Goal: Information Seeking & Learning: Learn about a topic

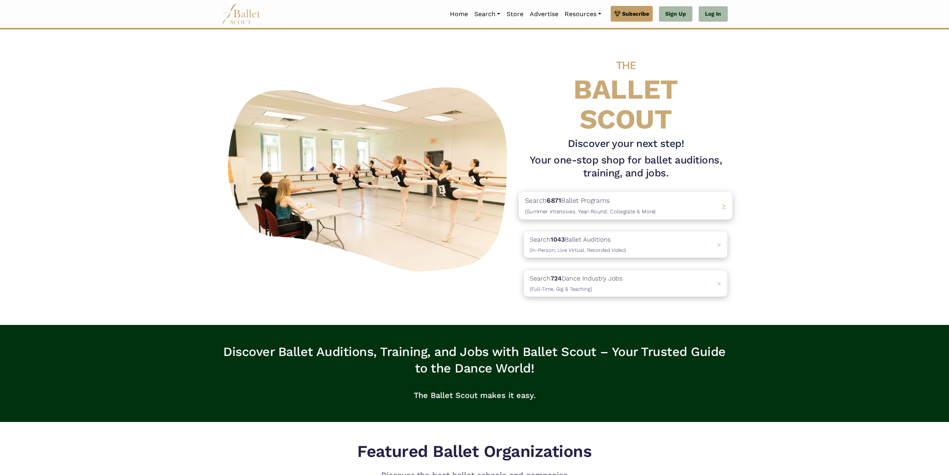
click at [614, 202] on p "Search 6871 Ballet Programs (Summer Intensives, Year-Round, Collegiate & More)" at bounding box center [590, 205] width 131 height 21
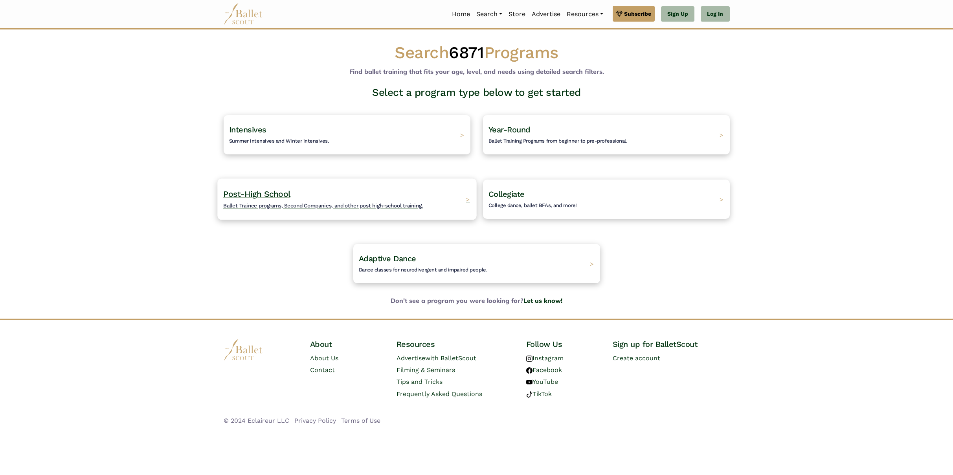
click at [364, 204] on span "Ballet Trainee programs, Second Companies, and other post high-school training." at bounding box center [323, 205] width 200 height 6
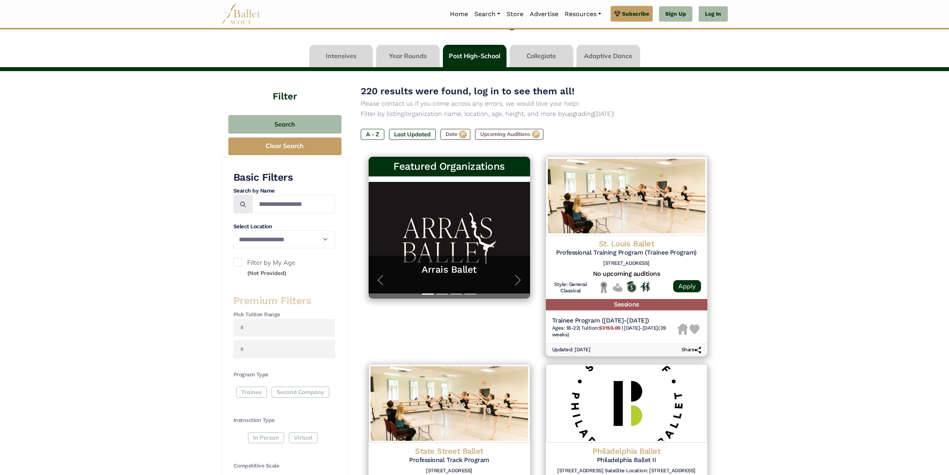
scroll to position [23, 0]
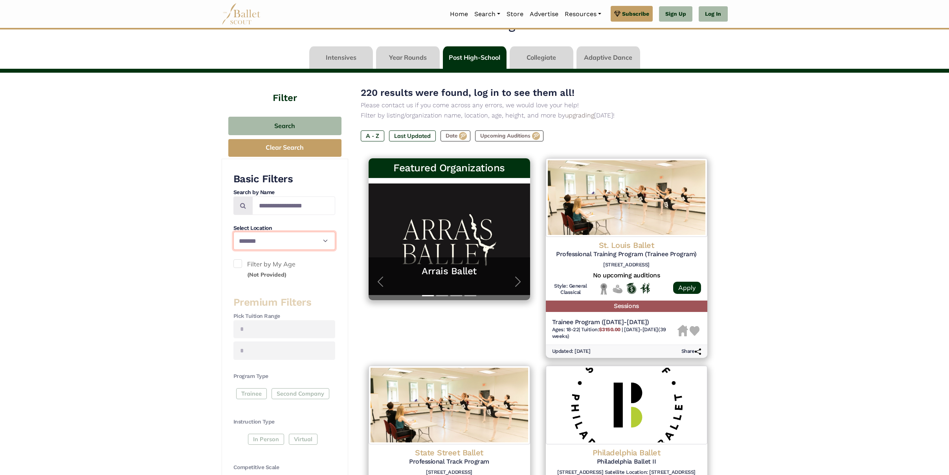
select select "**"
drag, startPoint x: 271, startPoint y: 122, endPoint x: 275, endPoint y: 125, distance: 5.1
click at [271, 122] on button "Search" at bounding box center [284, 126] width 113 height 18
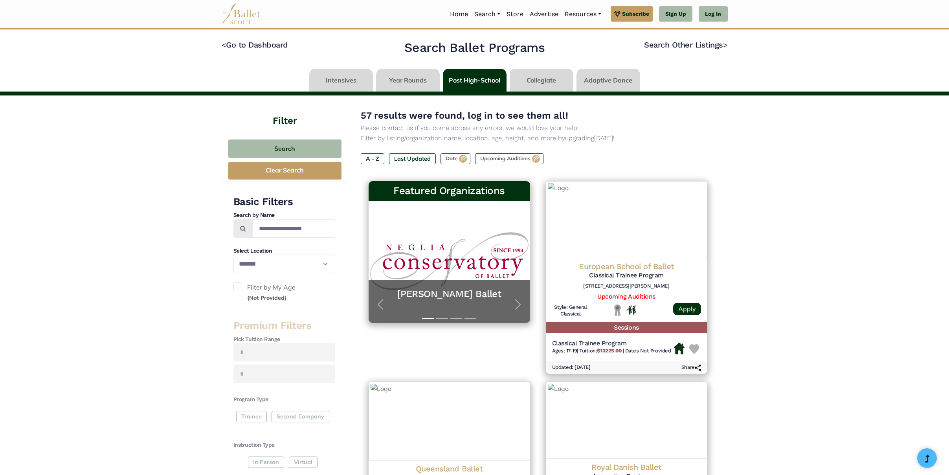
select select "**"
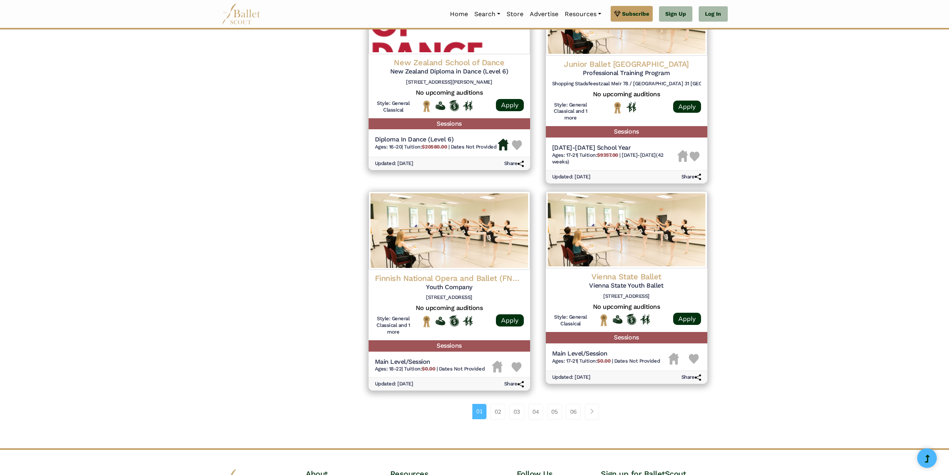
scroll to position [819, 0]
click at [496, 404] on link "02" at bounding box center [497, 412] width 15 height 16
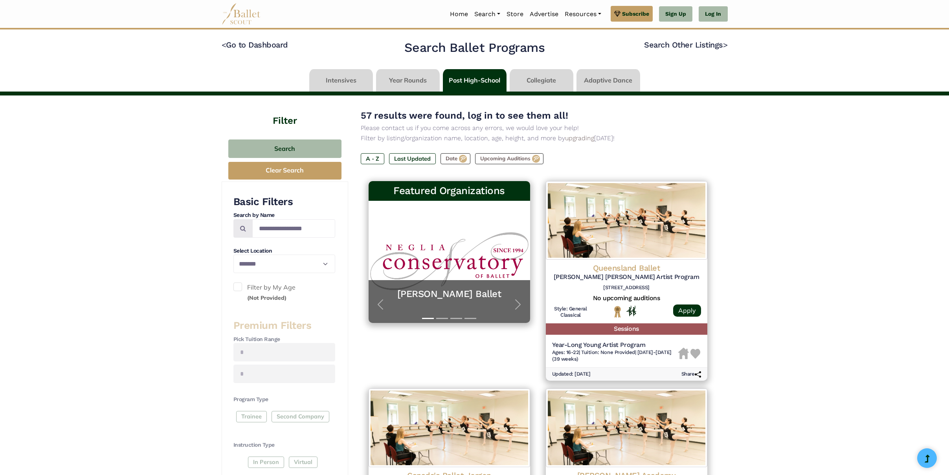
select select "**"
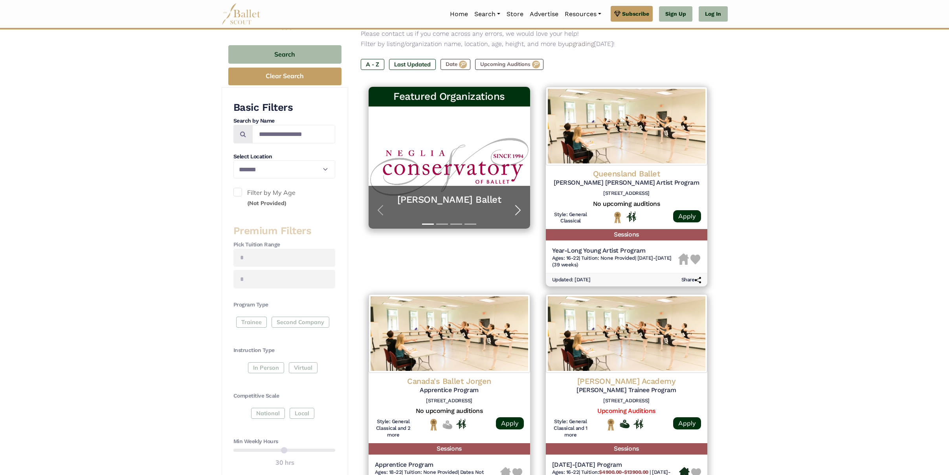
scroll to position [94, 0]
click at [518, 208] on span "button" at bounding box center [518, 210] width 13 height 13
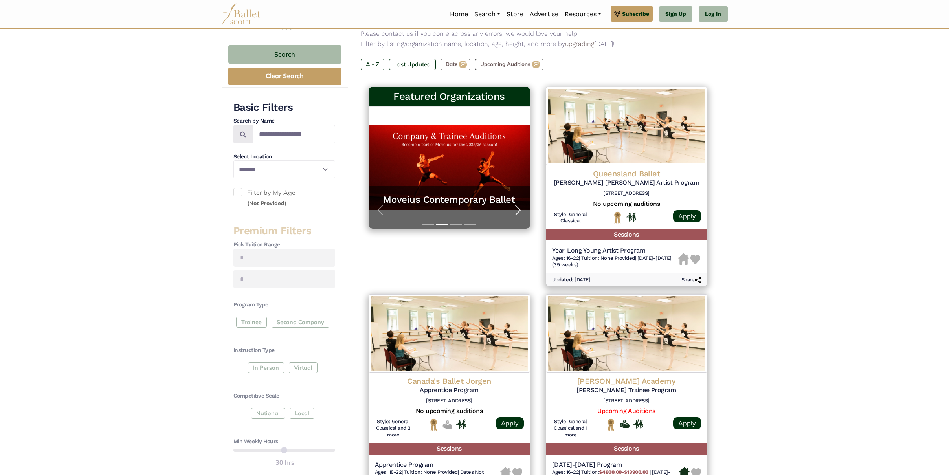
click at [518, 209] on span "button" at bounding box center [518, 210] width 13 height 13
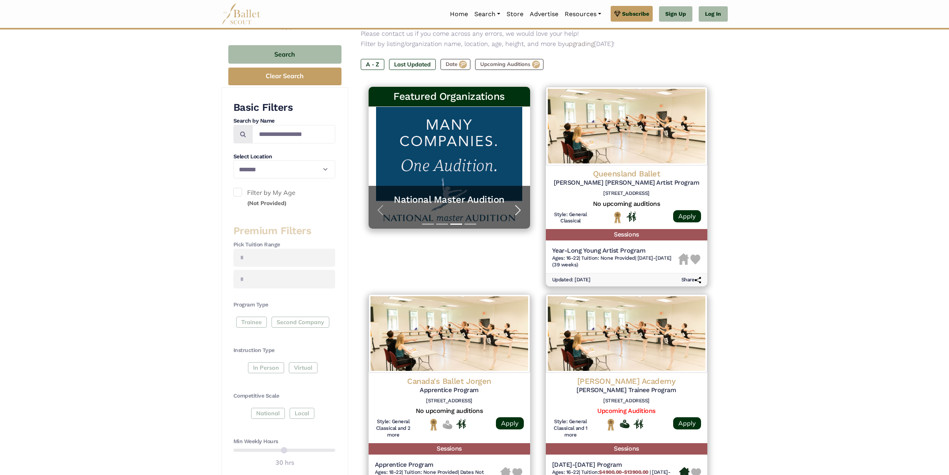
click at [518, 210] on span "button" at bounding box center [518, 210] width 13 height 13
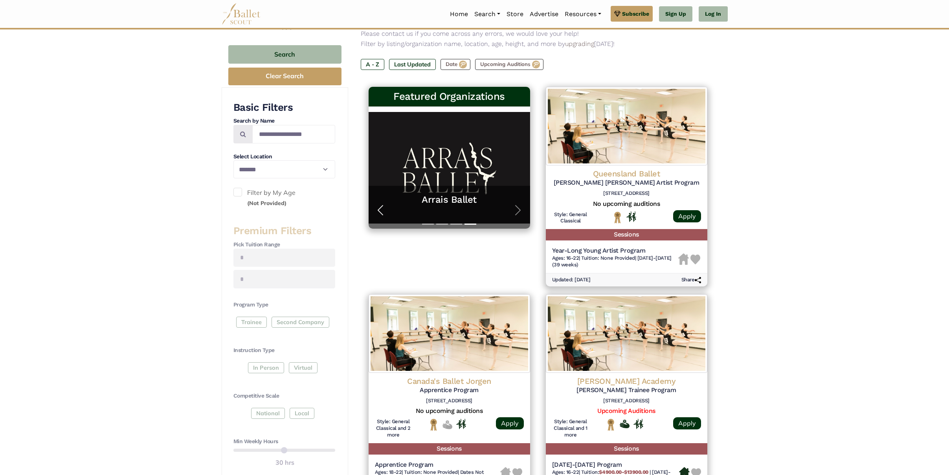
drag, startPoint x: 380, startPoint y: 209, endPoint x: 386, endPoint y: 210, distance: 6.0
click at [380, 209] on span "button" at bounding box center [380, 210] width 13 height 13
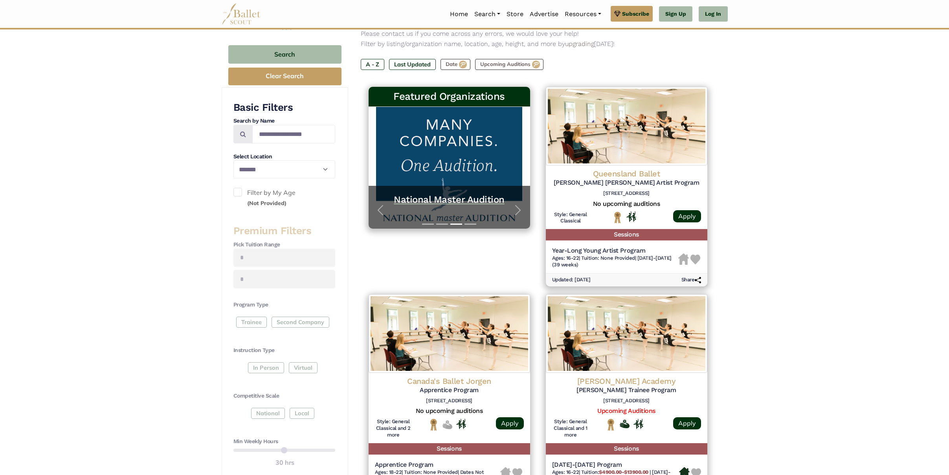
click at [438, 199] on h5 "National Master Audition" at bounding box center [449, 200] width 146 height 12
click at [519, 210] on span "button" at bounding box center [518, 210] width 13 height 13
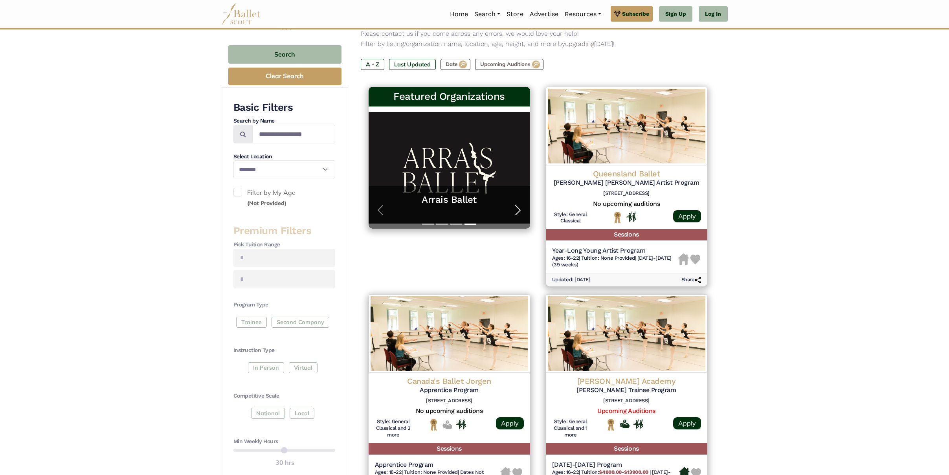
click at [518, 209] on span "button" at bounding box center [518, 210] width 13 height 13
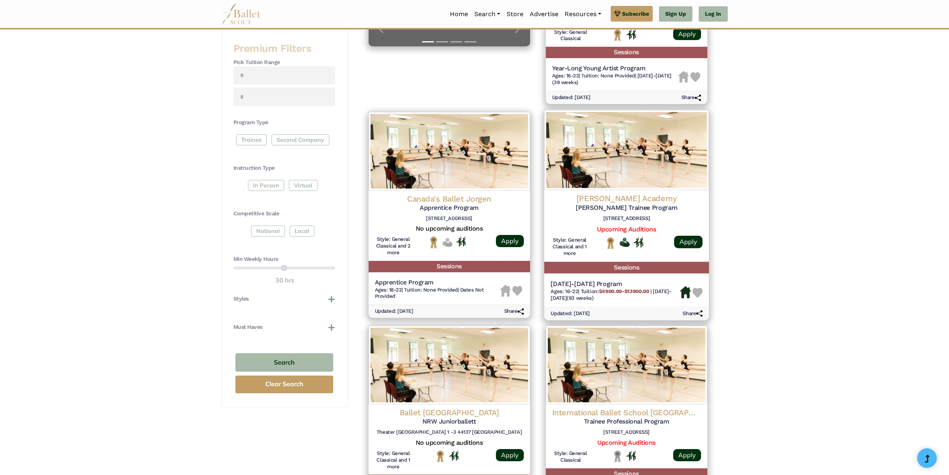
scroll to position [277, 0]
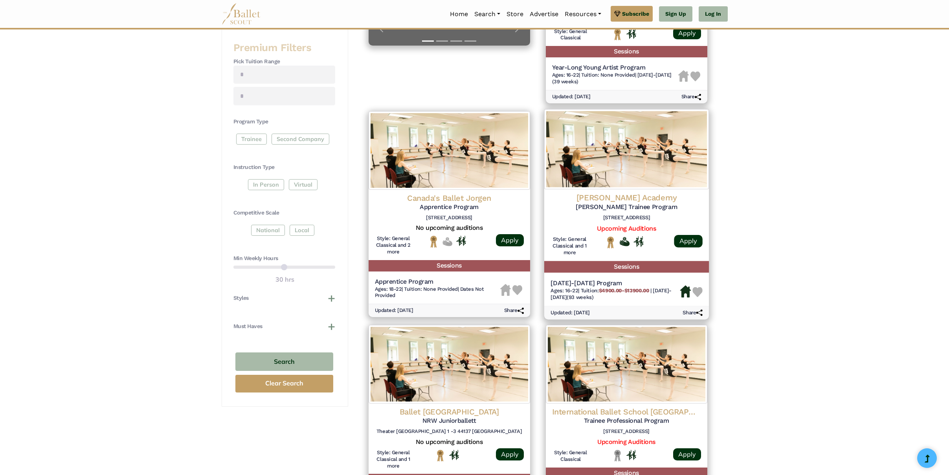
click at [617, 280] on h5 "2024-2026 Program" at bounding box center [615, 283] width 129 height 8
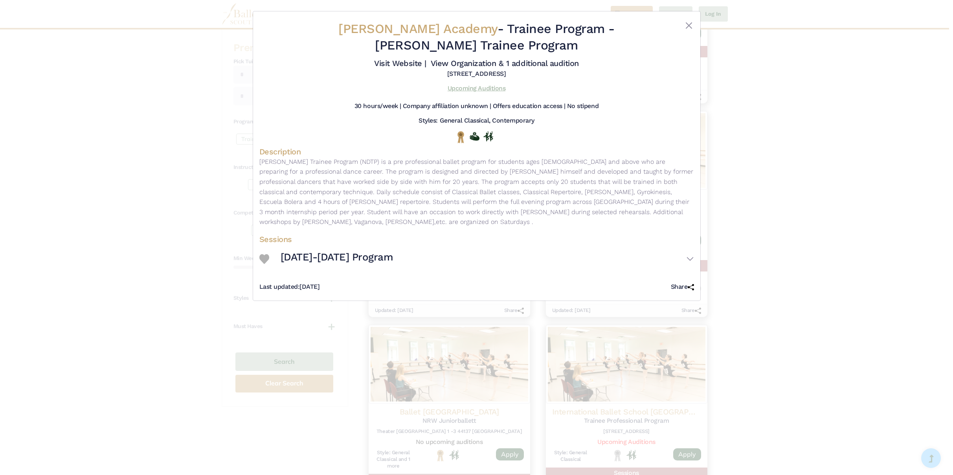
click at [467, 88] on link "Upcoming Auditions" at bounding box center [477, 87] width 58 height 7
click at [688, 26] on button "Close" at bounding box center [688, 25] width 9 height 9
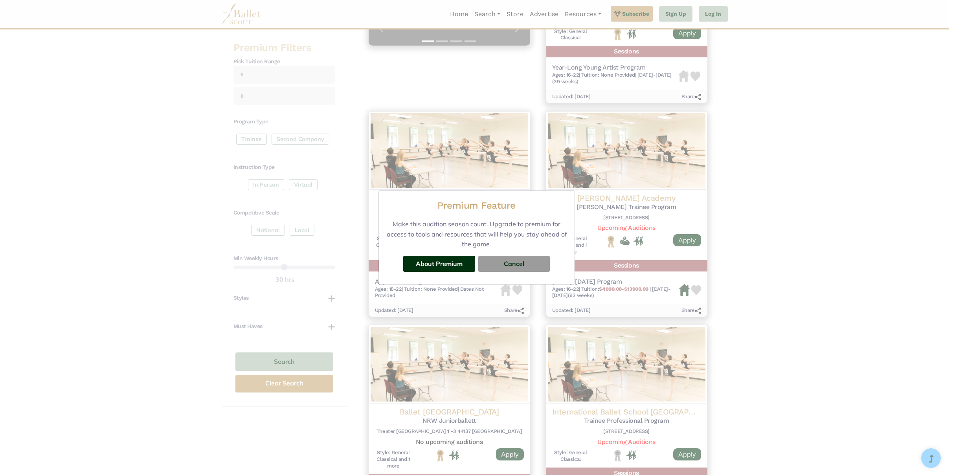
click at [766, 78] on div "Premium Feature Make this audition season count. Upgrade to premium for access …" at bounding box center [476, 237] width 953 height 475
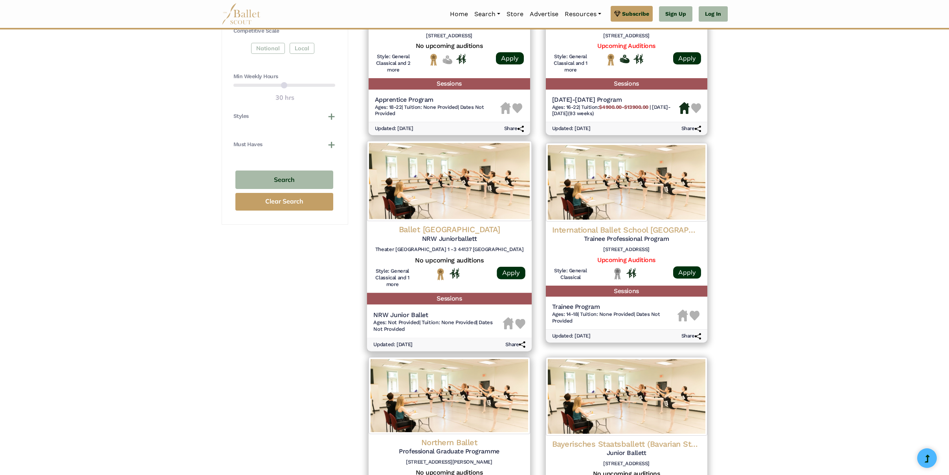
scroll to position [461, 0]
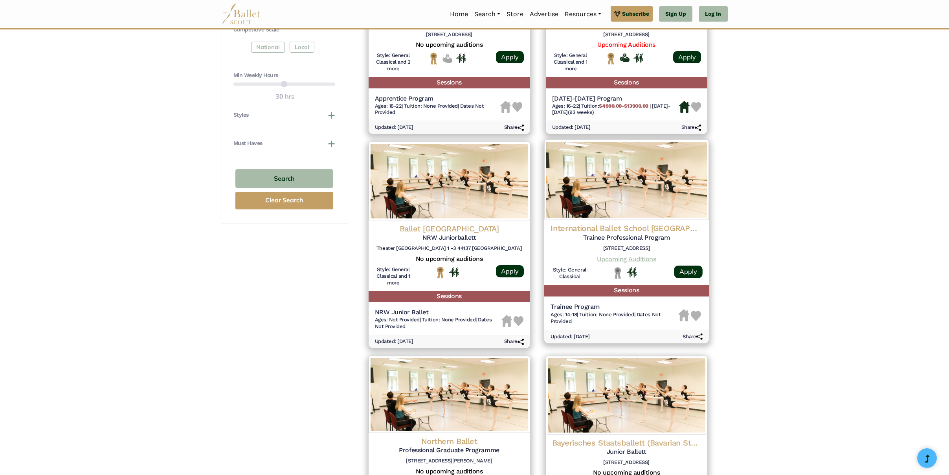
click at [643, 255] on link "Upcoming Auditions" at bounding box center [626, 258] width 59 height 7
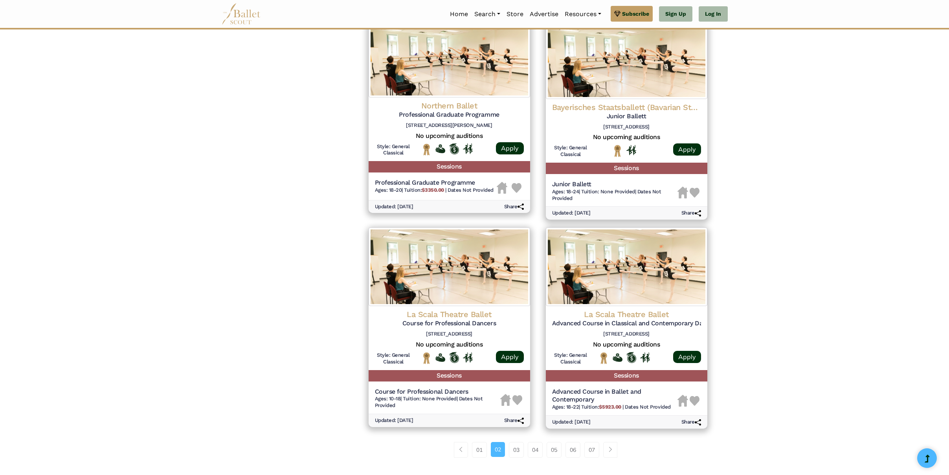
scroll to position [806, 0]
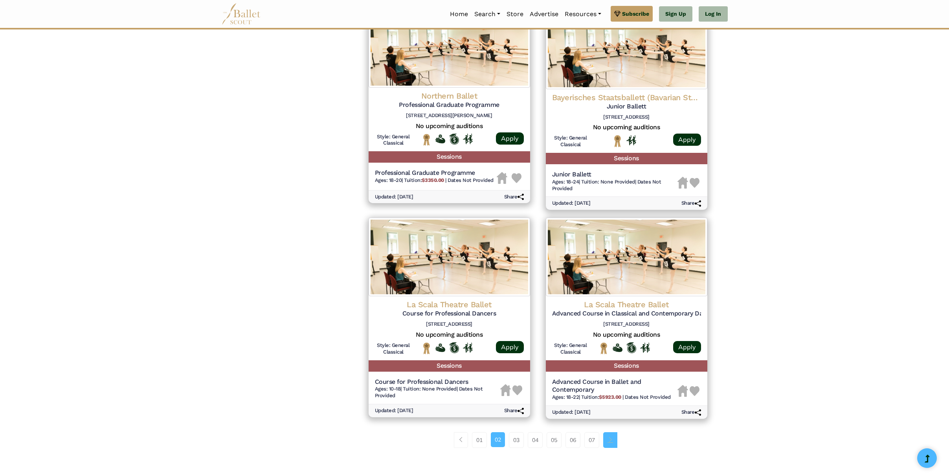
click at [613, 437] on span "Page navigation example" at bounding box center [611, 440] width 6 height 6
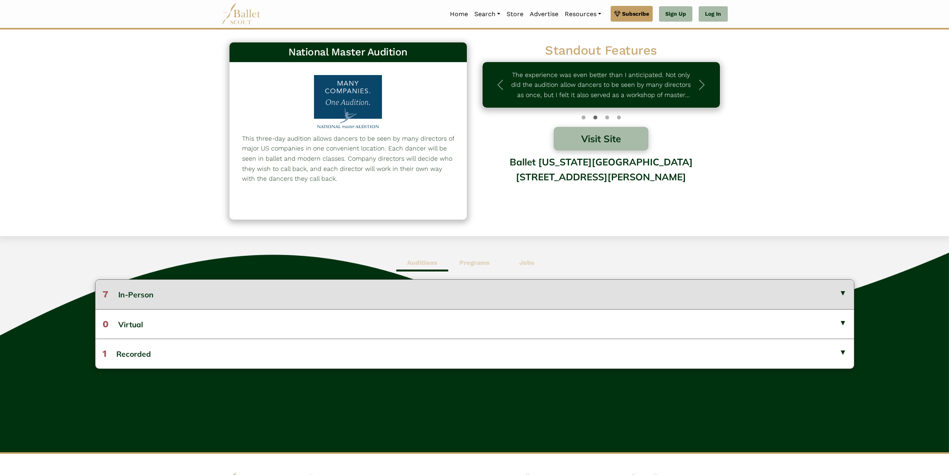
click at [138, 295] on button "7 In-Person" at bounding box center [474, 294] width 758 height 29
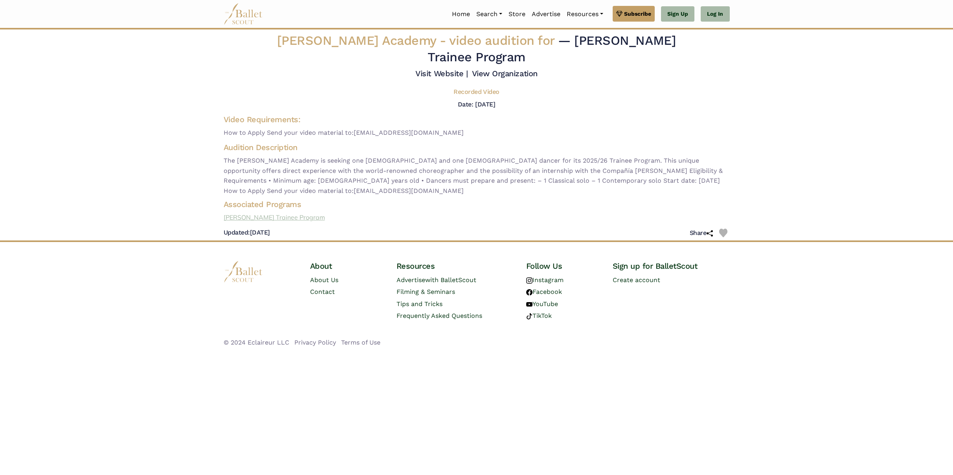
click at [268, 213] on link "Nacho Duato Trainee Program" at bounding box center [476, 218] width 519 height 10
click at [470, 101] on h5 "Date: Sept. 8, 2025" at bounding box center [476, 104] width 37 height 7
drag, startPoint x: 460, startPoint y: 100, endPoint x: 464, endPoint y: 102, distance: 4.0
click at [460, 101] on h5 "Date: Sept. 8, 2025" at bounding box center [476, 104] width 37 height 7
drag, startPoint x: 501, startPoint y: 121, endPoint x: 506, endPoint y: 125, distance: 6.1
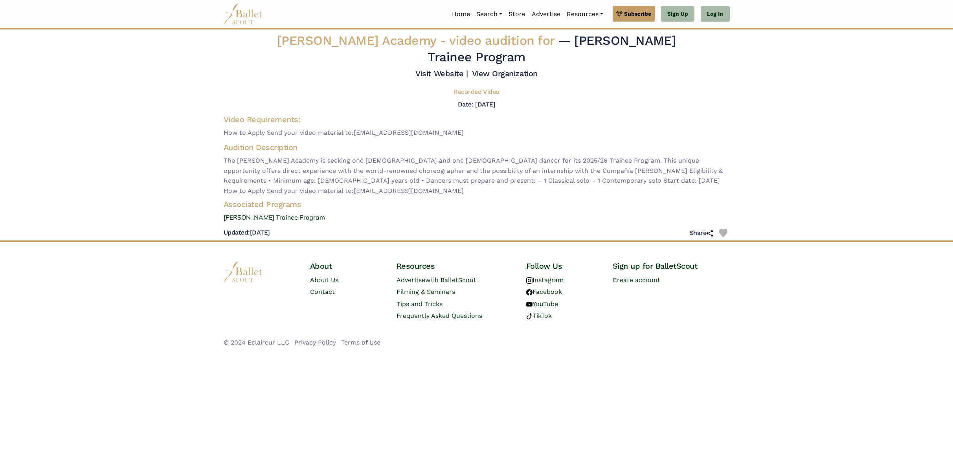
click at [501, 121] on div "Video Requirements: How to Apply Send your video material to: office@nachoduato…" at bounding box center [477, 126] width 506 height 24
click at [295, 177] on span "The Nacho Duato Academy is seeking one male and one female dancer for its 2025/…" at bounding box center [477, 176] width 506 height 40
drag, startPoint x: 344, startPoint y: 173, endPoint x: 354, endPoint y: 175, distance: 10.4
click at [344, 173] on span "The Nacho Duato Academy is seeking one male and one female dancer for its 2025/…" at bounding box center [477, 176] width 506 height 40
drag, startPoint x: 420, startPoint y: 176, endPoint x: 439, endPoint y: 173, distance: 18.2
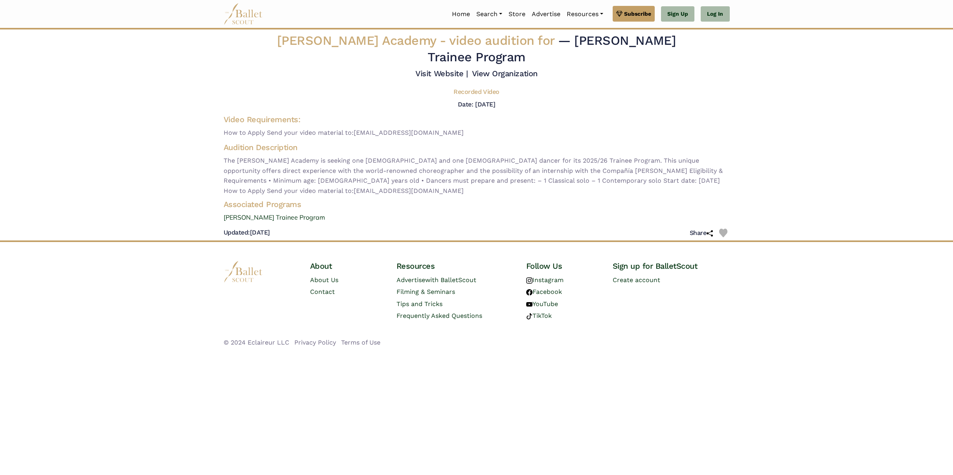
click at [420, 176] on span "The Nacho Duato Academy is seeking one male and one female dancer for its 2025/…" at bounding box center [477, 176] width 506 height 40
drag, startPoint x: 488, startPoint y: 174, endPoint x: 489, endPoint y: 179, distance: 4.9
click at [488, 174] on span "The Nacho Duato Academy is seeking one male and one female dancer for its 2025/…" at bounding box center [477, 176] width 506 height 40
drag, startPoint x: 470, startPoint y: 207, endPoint x: 470, endPoint y: 211, distance: 4.0
click at [470, 207] on div "Associated Programs Nacho Duato Trainee Program" at bounding box center [476, 211] width 519 height 24
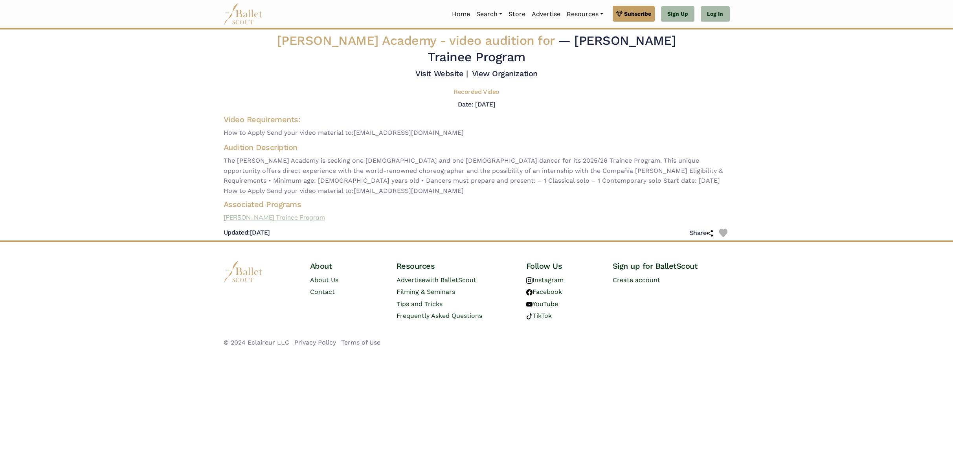
click at [466, 215] on link "Nacho Duato Trainee Program" at bounding box center [476, 218] width 519 height 10
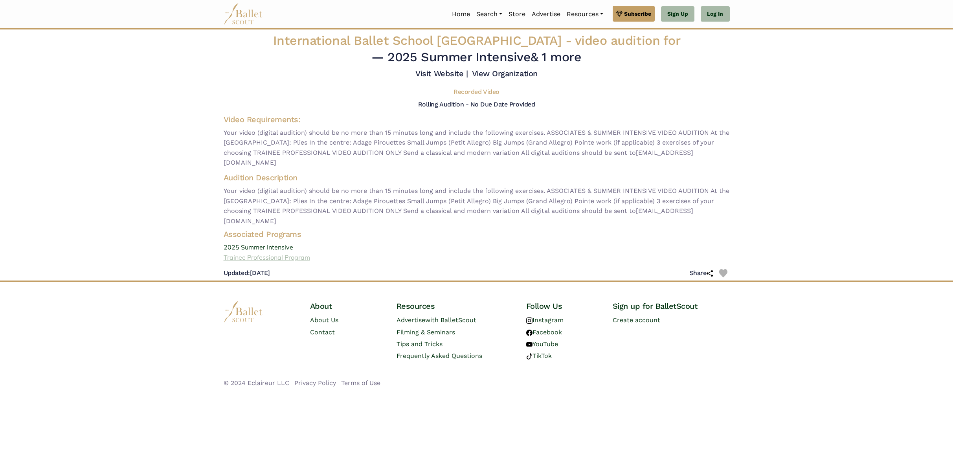
click at [265, 253] on link "Trainee Professional Program" at bounding box center [476, 258] width 519 height 10
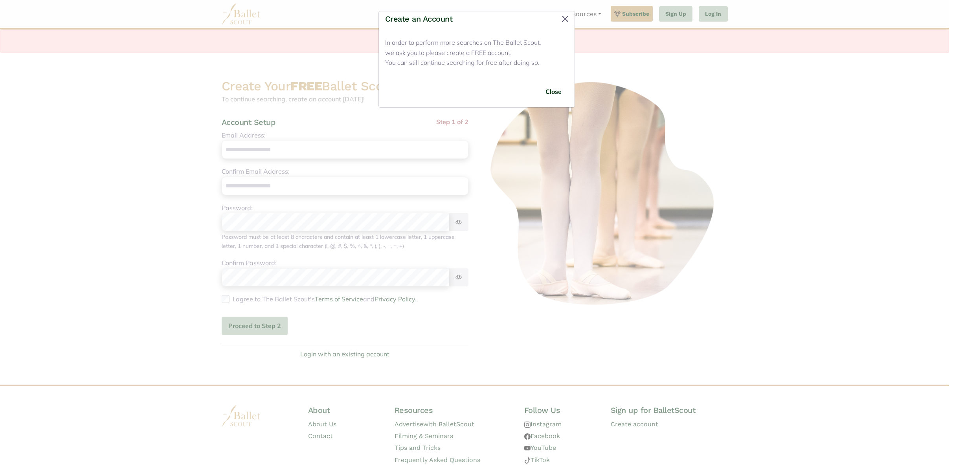
click at [565, 18] on button "Close" at bounding box center [565, 19] width 13 height 13
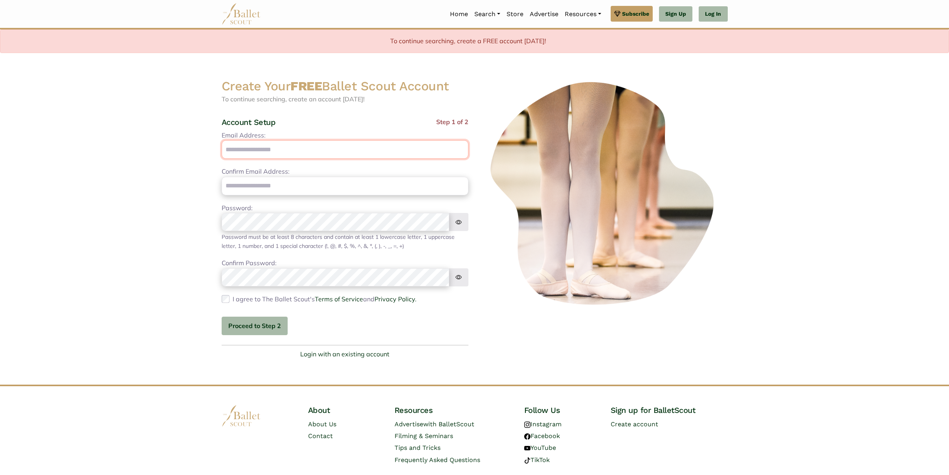
type input "**********"
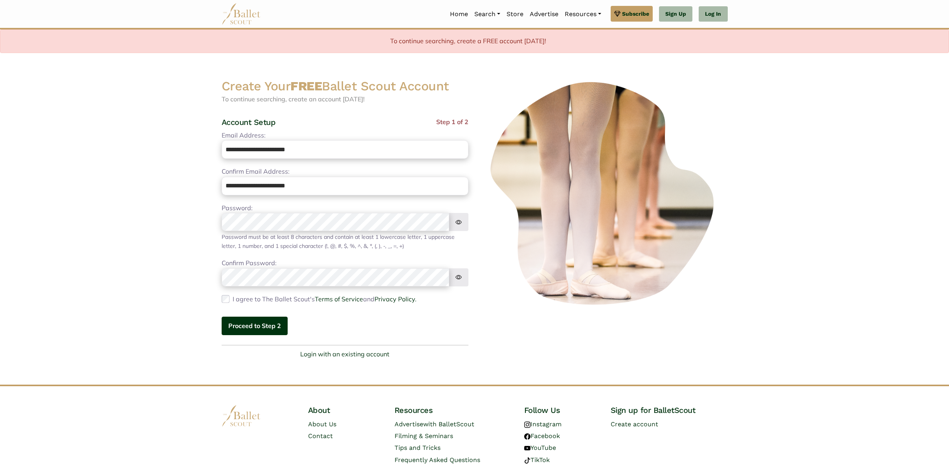
click at [255, 324] on button "Proceed to Step 2" at bounding box center [255, 326] width 66 height 18
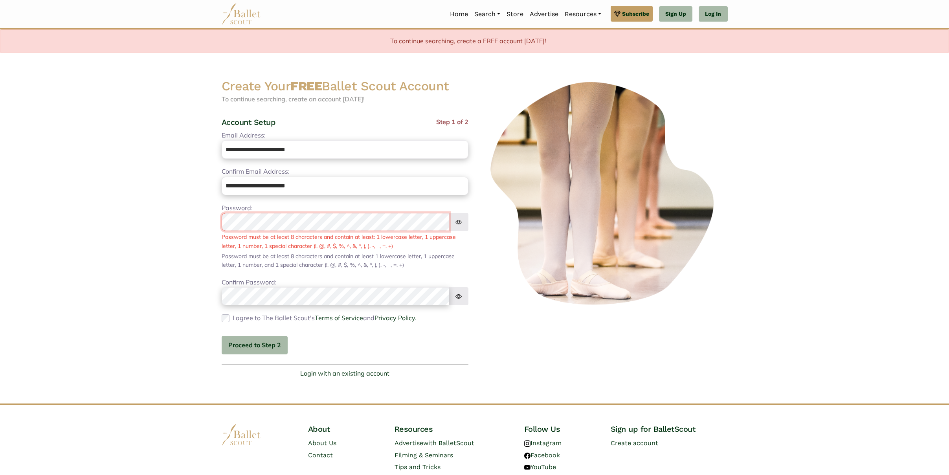
click at [164, 214] on body "Premium Feature Make this audition season count. Upgrade to premium for access …" at bounding box center [474, 259] width 949 height 518
click at [169, 286] on body "Premium Feature Make this audition season count. Upgrade to premium for access …" at bounding box center [474, 259] width 949 height 518
click at [156, 261] on body "Premium Feature Make this audition season count. Upgrade to premium for access …" at bounding box center [474, 259] width 949 height 518
drag, startPoint x: 242, startPoint y: 340, endPoint x: 246, endPoint y: 340, distance: 4.7
click at [242, 340] on button "Proceed to Step 2" at bounding box center [255, 345] width 66 height 18
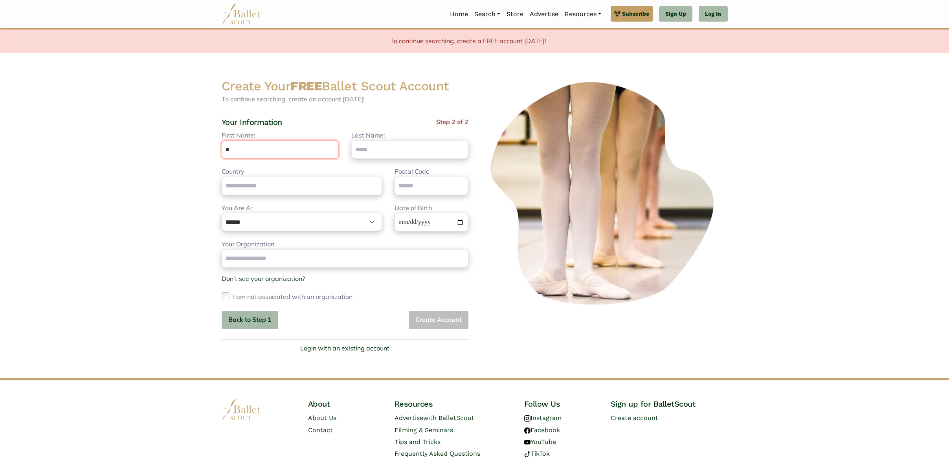
type input "********"
type input "****"
type input "******"
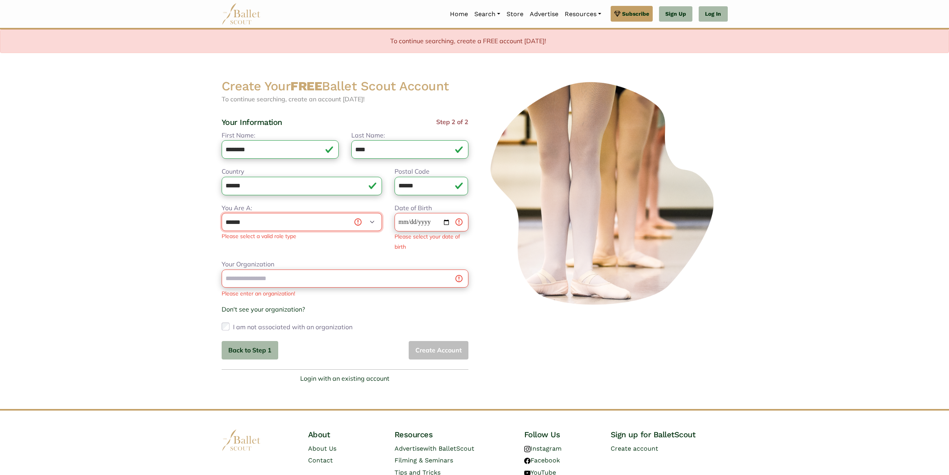
select select "***"
click at [409, 219] on input "Dancer's Date of Birth" at bounding box center [432, 222] width 74 height 18
click at [409, 222] on input "Dancer's Date of Birth" at bounding box center [432, 222] width 74 height 18
click at [404, 220] on input "Dancer's Date of Birth" at bounding box center [432, 222] width 74 height 18
click at [400, 223] on input "Dancer's Date of Birth" at bounding box center [432, 222] width 74 height 18
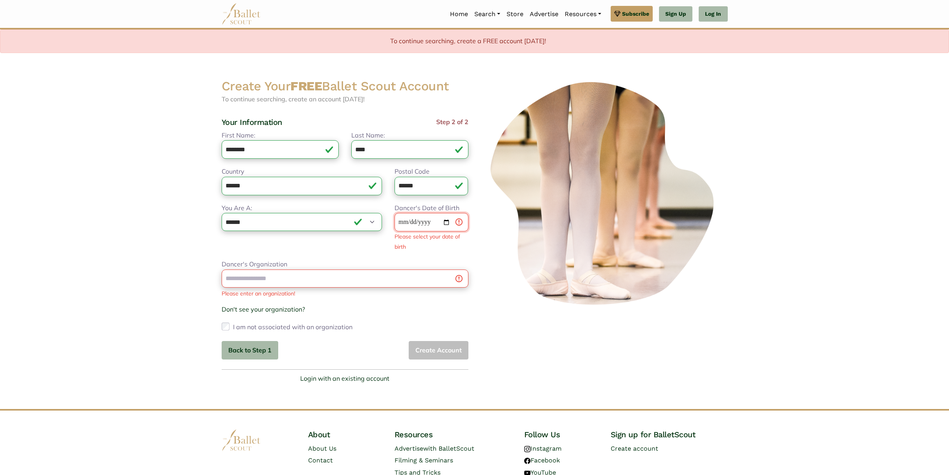
click at [421, 221] on input "Dancer's Date of Birth" at bounding box center [432, 222] width 74 height 18
drag, startPoint x: 433, startPoint y: 222, endPoint x: 433, endPoint y: 228, distance: 5.9
click at [433, 222] on input "Dancer's Date of Birth" at bounding box center [432, 222] width 74 height 18
type input "**********"
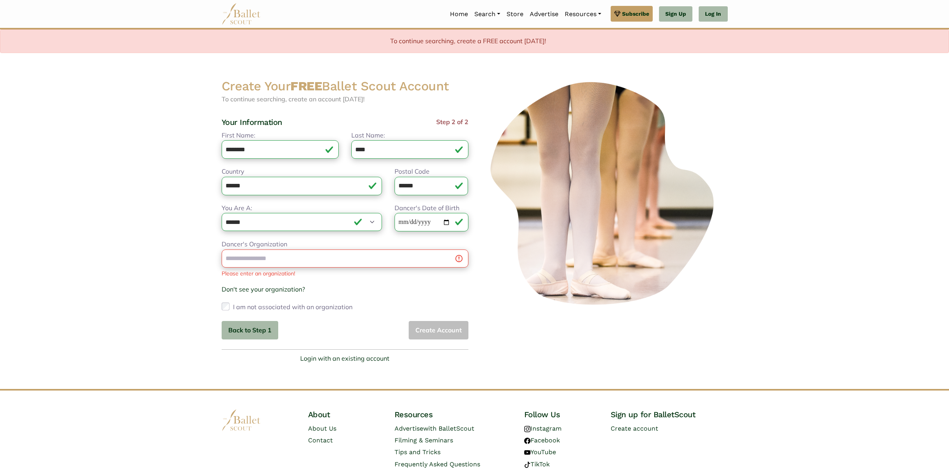
click at [479, 276] on div at bounding box center [604, 221] width 259 height 286
click at [297, 281] on link "Eco le Superieure de Ballet du Quebec" at bounding box center [279, 281] width 115 height 12
type input "**********"
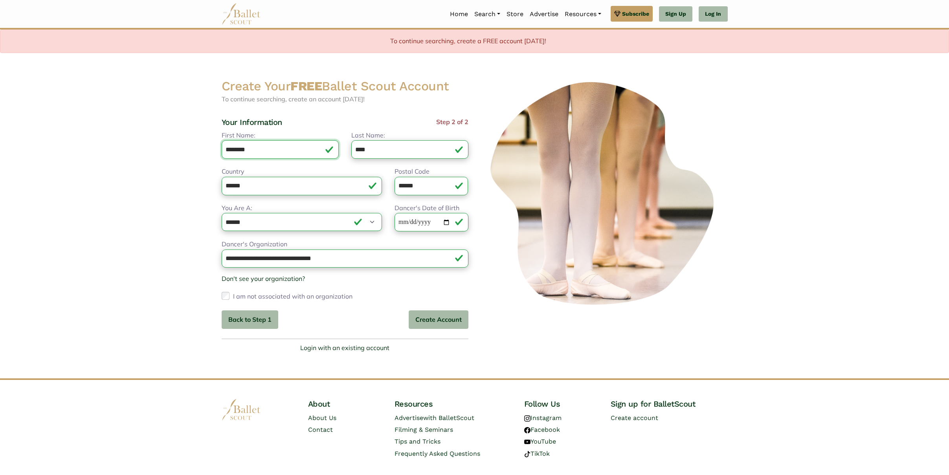
drag, startPoint x: 272, startPoint y: 147, endPoint x: 166, endPoint y: 136, distance: 106.3
click at [175, 145] on body "Premium Feature Make this audition season count. Upgrade to premium for access …" at bounding box center [474, 246] width 949 height 492
type input "*****"
drag, startPoint x: 371, startPoint y: 148, endPoint x: 318, endPoint y: 126, distance: 57.4
type input "*****"
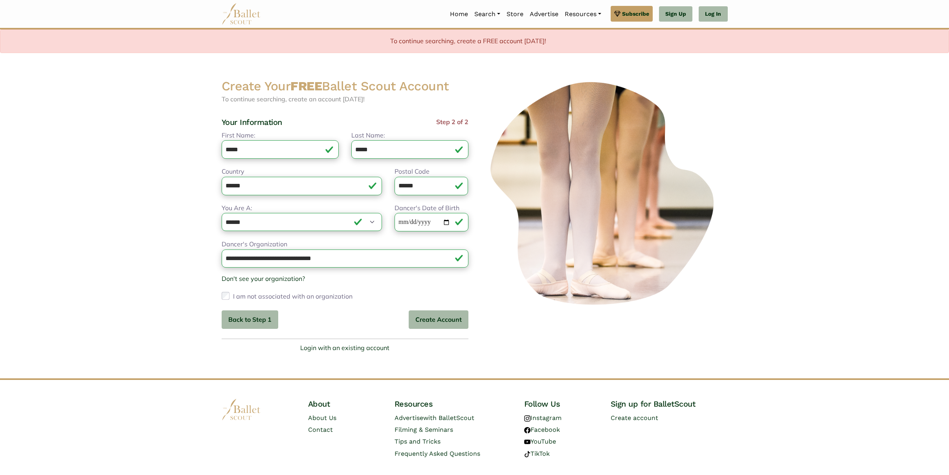
click at [132, 136] on body "Premium Feature Make this audition season count. Upgrade to premium for access …" at bounding box center [474, 246] width 949 height 492
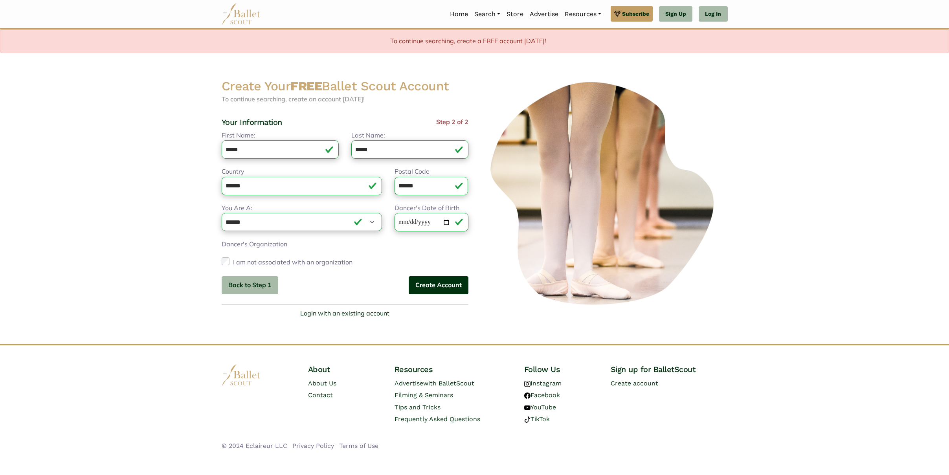
click at [439, 286] on button "Create Account" at bounding box center [439, 285] width 60 height 18
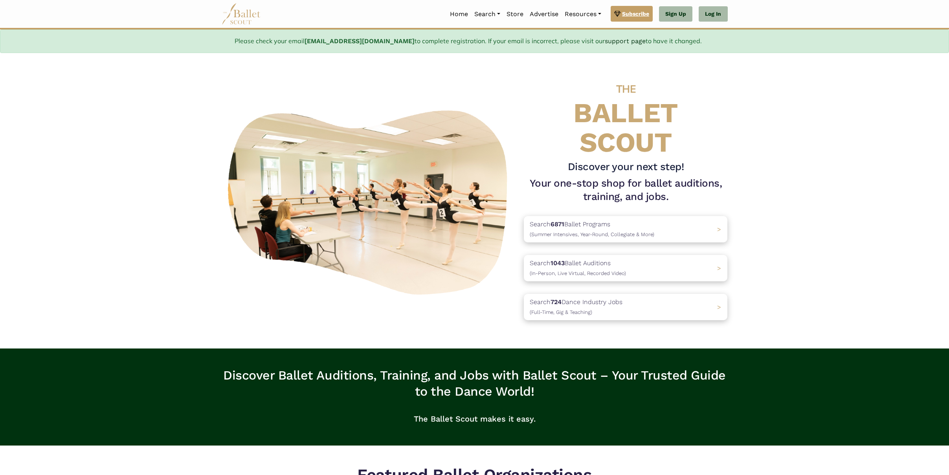
click at [644, 13] on span "Subscribe" at bounding box center [635, 13] width 27 height 9
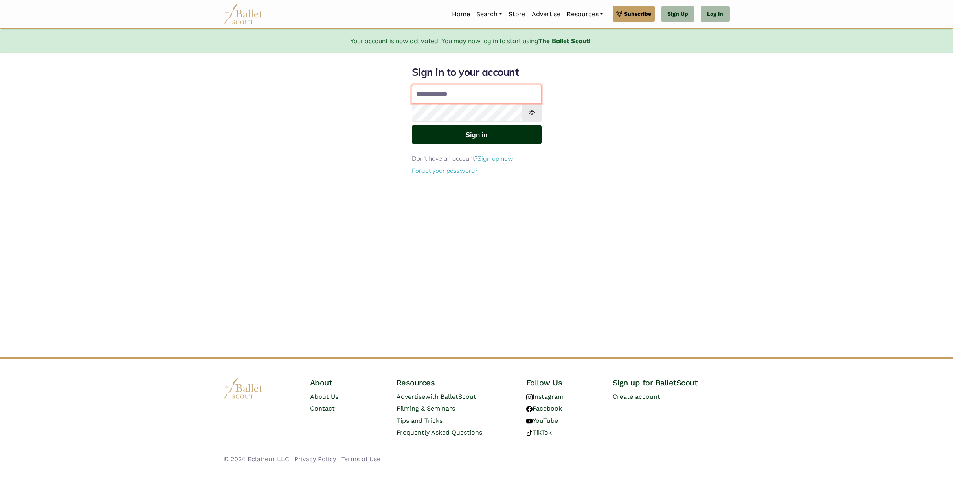
type input "**********"
click at [471, 132] on button "Sign in" at bounding box center [477, 134] width 130 height 19
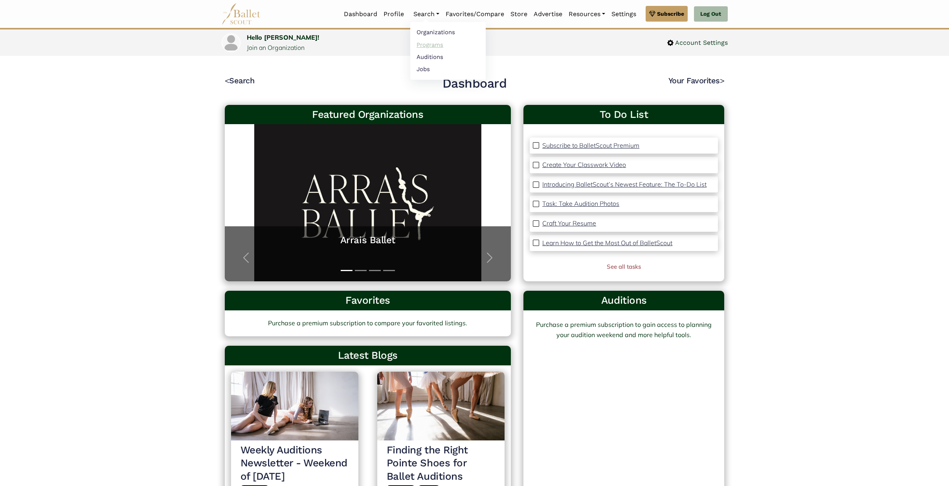
click at [433, 44] on link "Programs" at bounding box center [447, 45] width 75 height 12
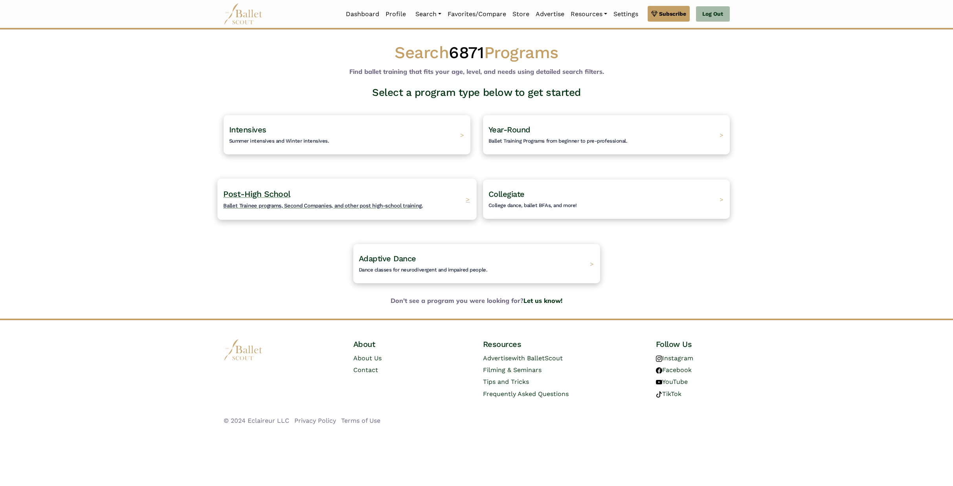
click at [295, 201] on h4 "Post-High School Ballet Trainee programs, Second Companies, and other post high…" at bounding box center [323, 200] width 200 height 22
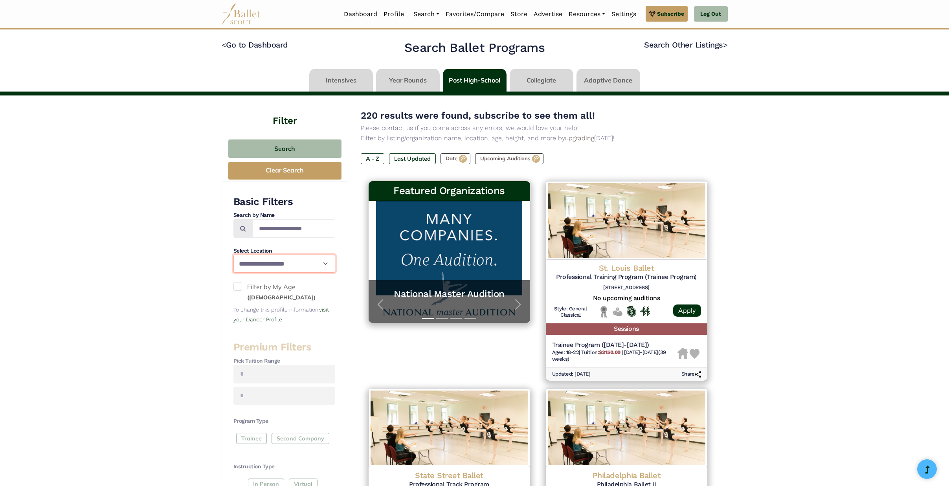
select select "**"
drag, startPoint x: 237, startPoint y: 284, endPoint x: 242, endPoint y: 287, distance: 6.0
click at [237, 284] on span at bounding box center [237, 286] width 9 height 9
drag, startPoint x: 205, startPoint y: 313, endPoint x: 235, endPoint y: 274, distance: 49.5
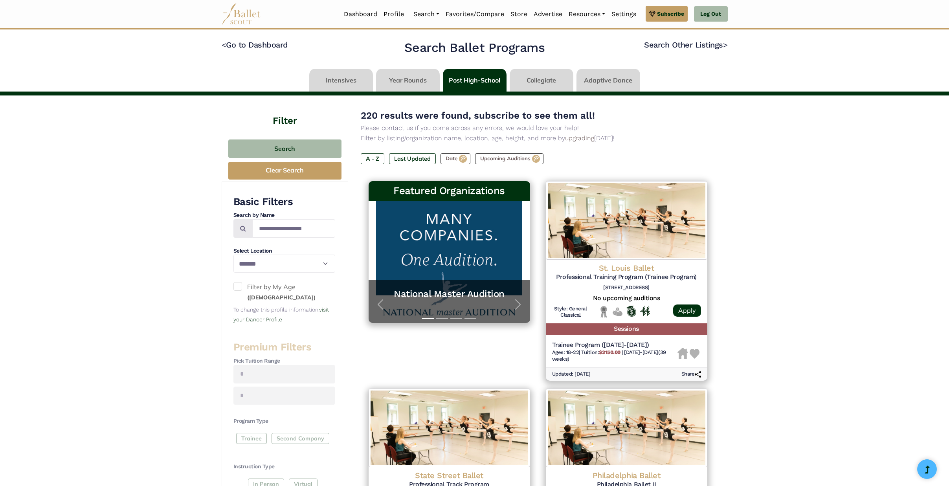
drag, startPoint x: 290, startPoint y: 143, endPoint x: 294, endPoint y: 145, distance: 5.1
click at [290, 143] on button "Search" at bounding box center [284, 149] width 113 height 18
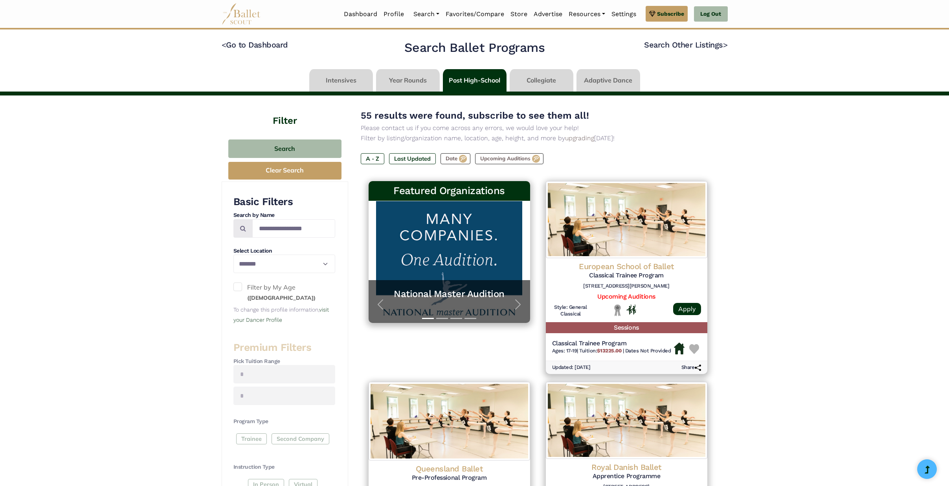
select select "**"
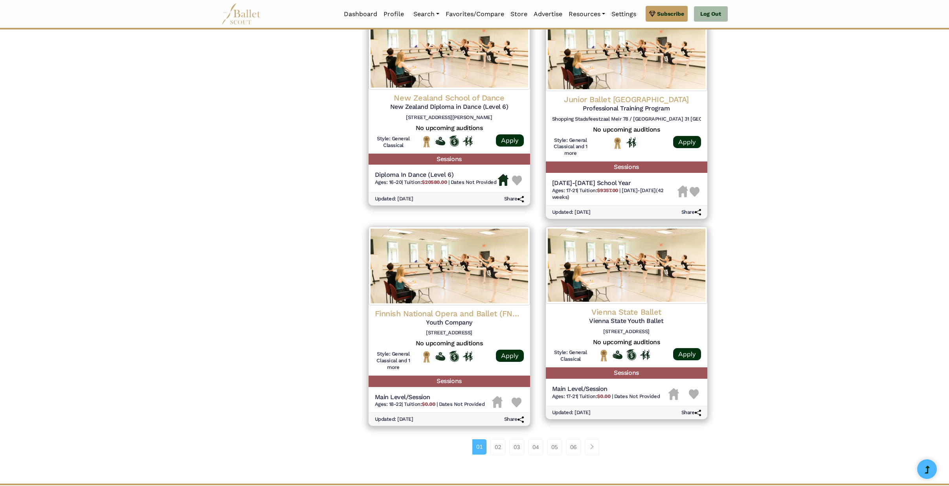
scroll to position [788, 0]
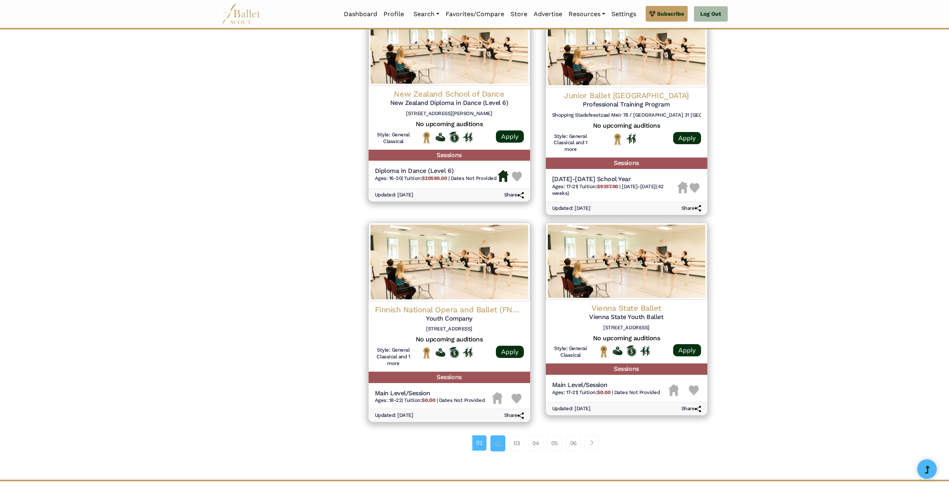
click at [498, 435] on link "02" at bounding box center [497, 443] width 15 height 16
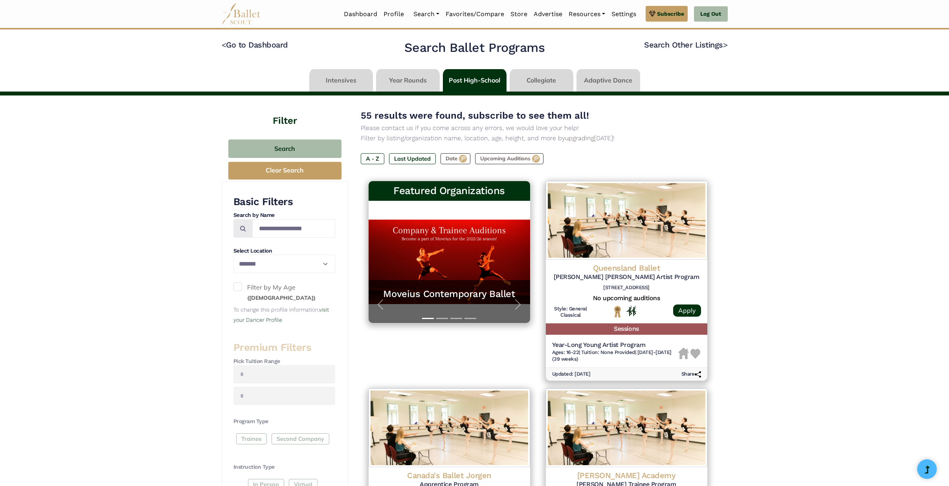
select select "**"
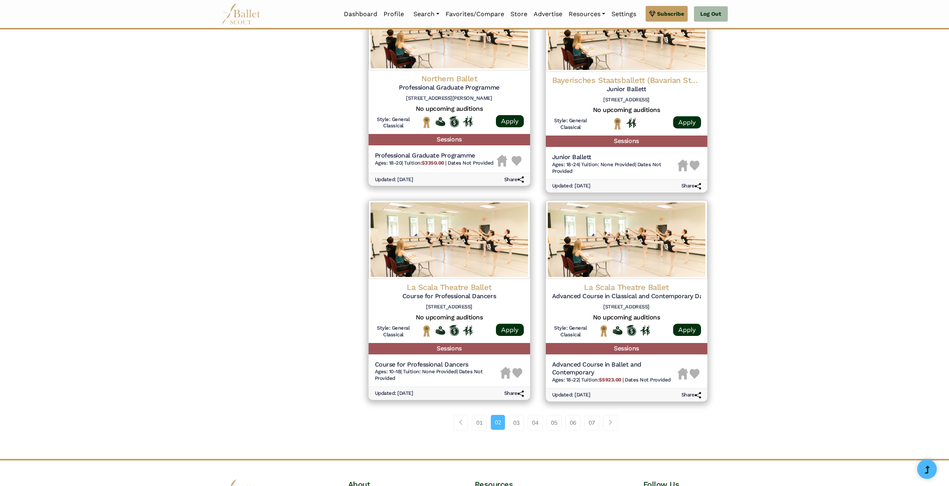
scroll to position [827, 0]
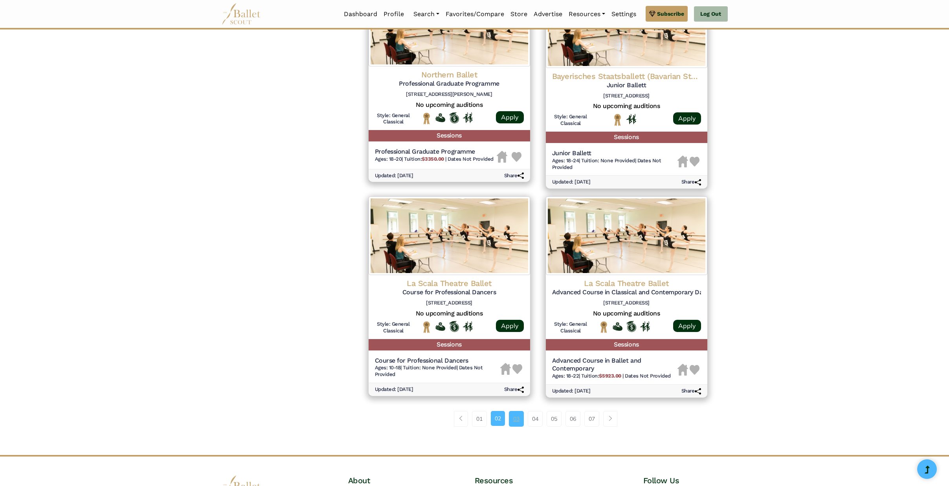
drag, startPoint x: 513, startPoint y: 405, endPoint x: 513, endPoint y: 409, distance: 3.9
click at [513, 411] on link "03" at bounding box center [516, 419] width 15 height 16
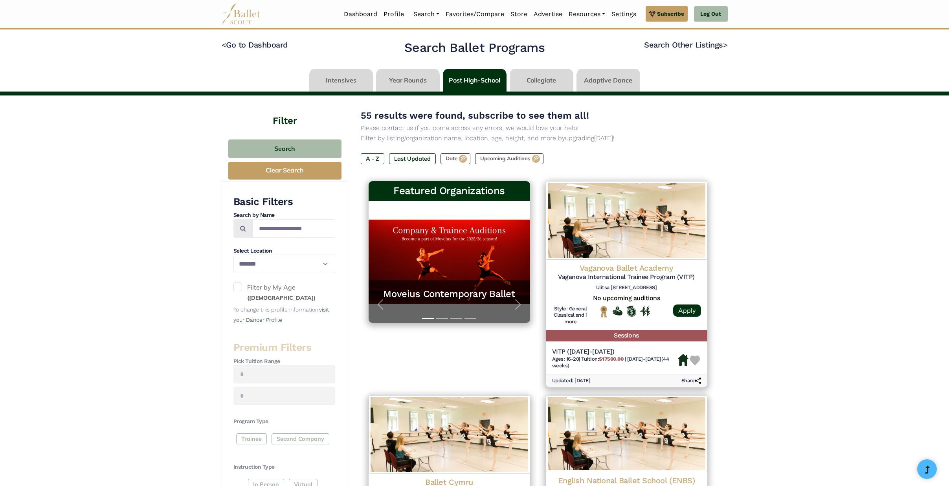
select select "**"
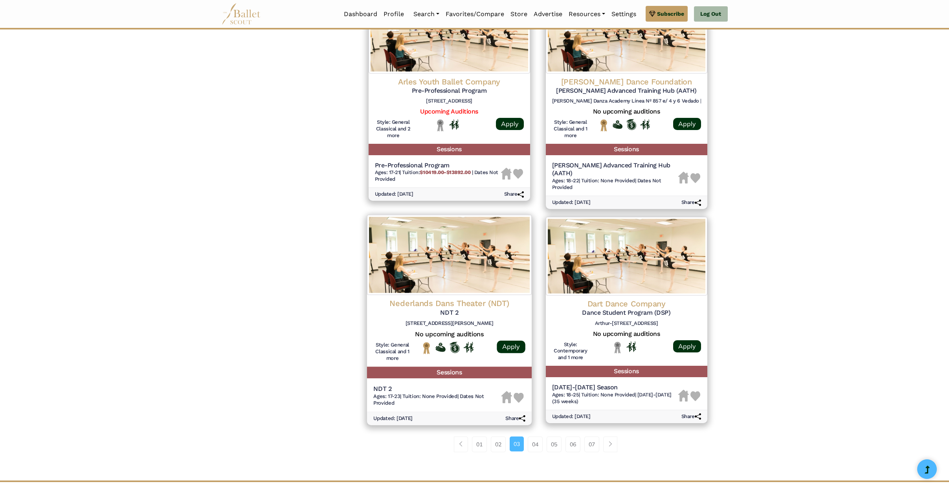
scroll to position [829, 0]
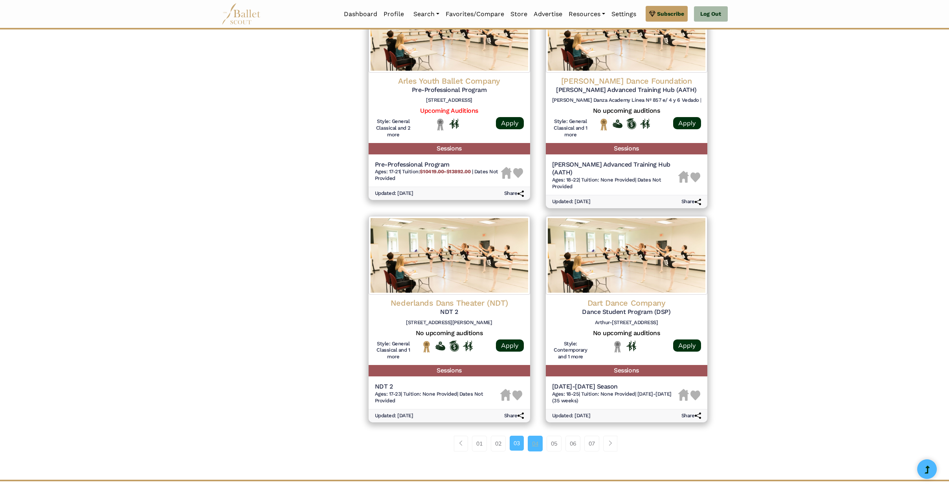
click at [540, 436] on link "04" at bounding box center [535, 444] width 15 height 16
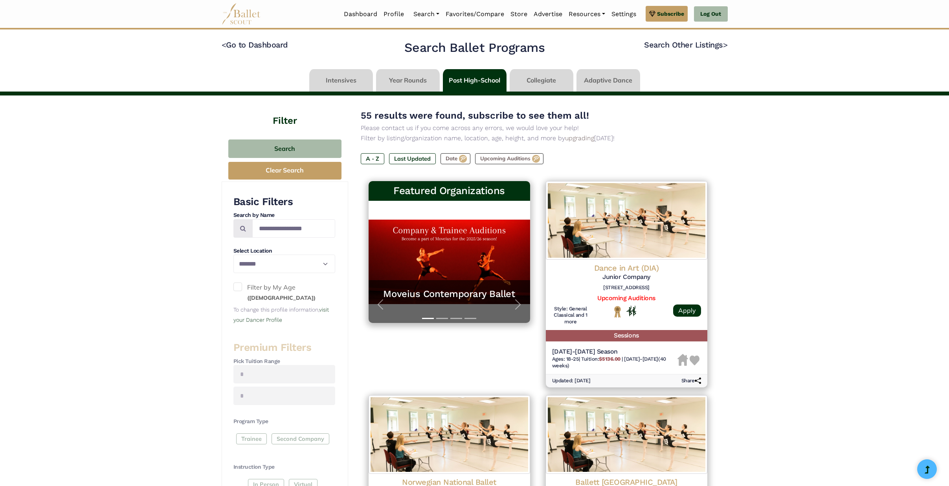
select select "**"
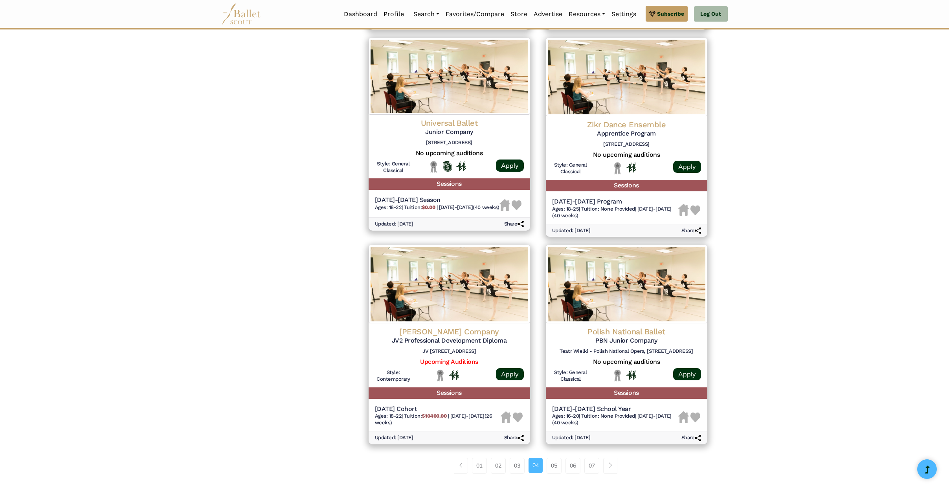
scroll to position [778, 0]
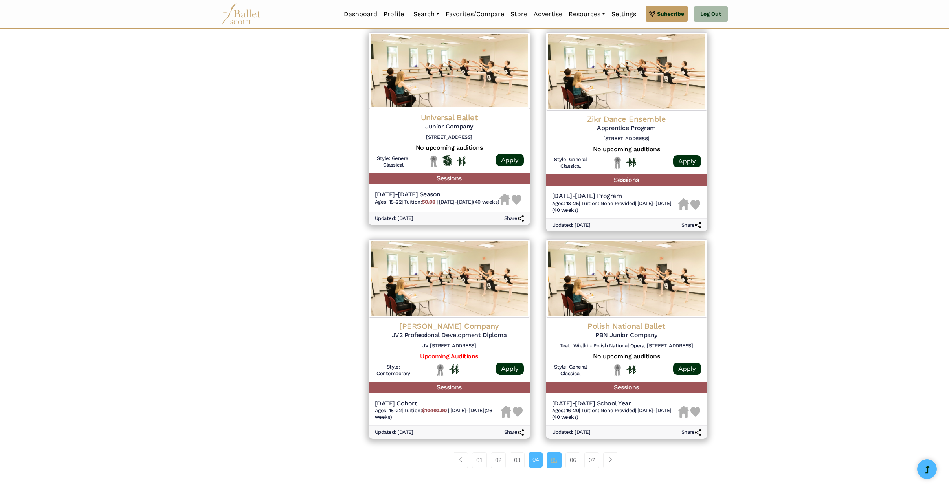
click at [556, 452] on link "05" at bounding box center [554, 460] width 15 height 16
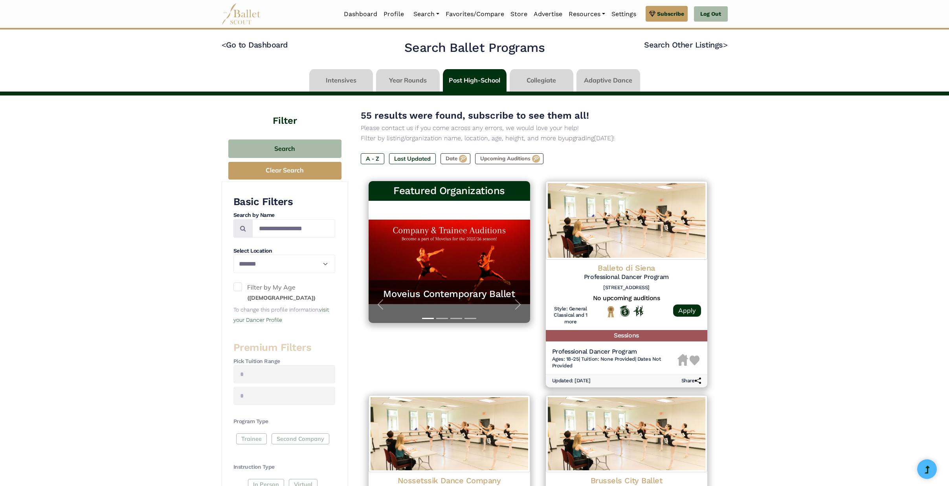
select select "**"
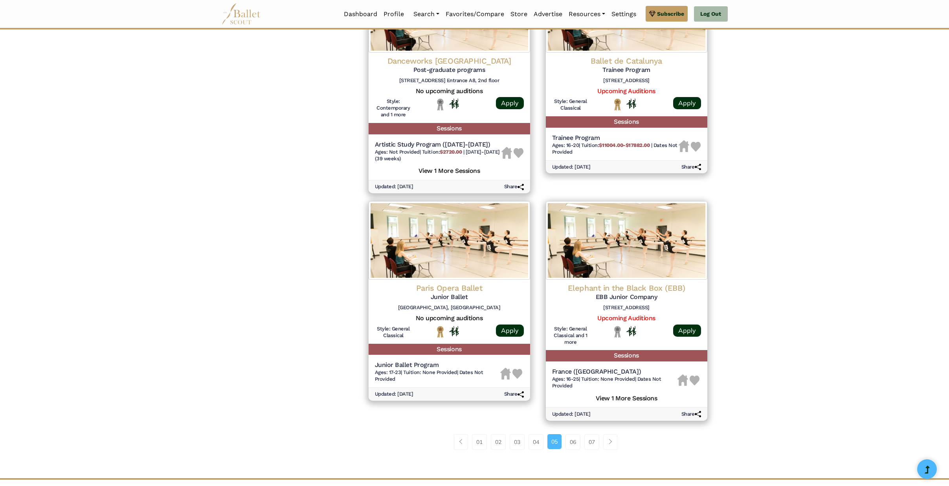
scroll to position [842, 0]
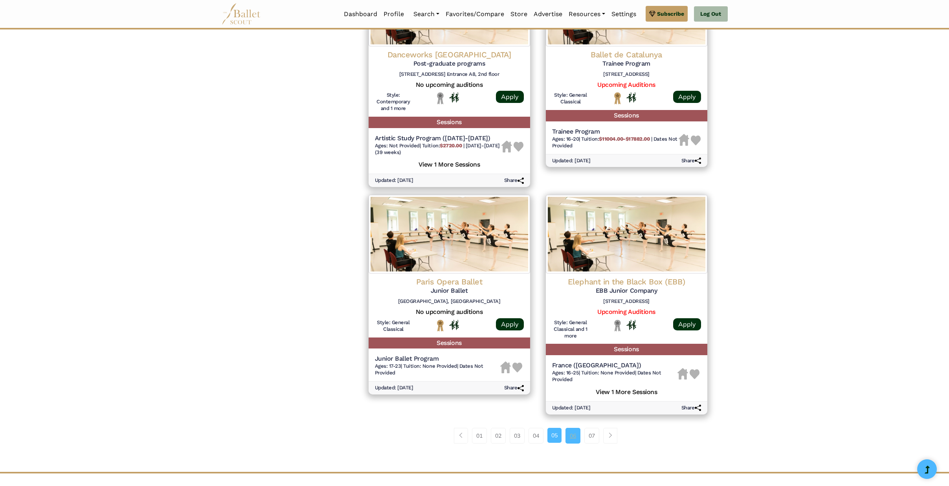
click at [575, 428] on link "06" at bounding box center [573, 436] width 15 height 16
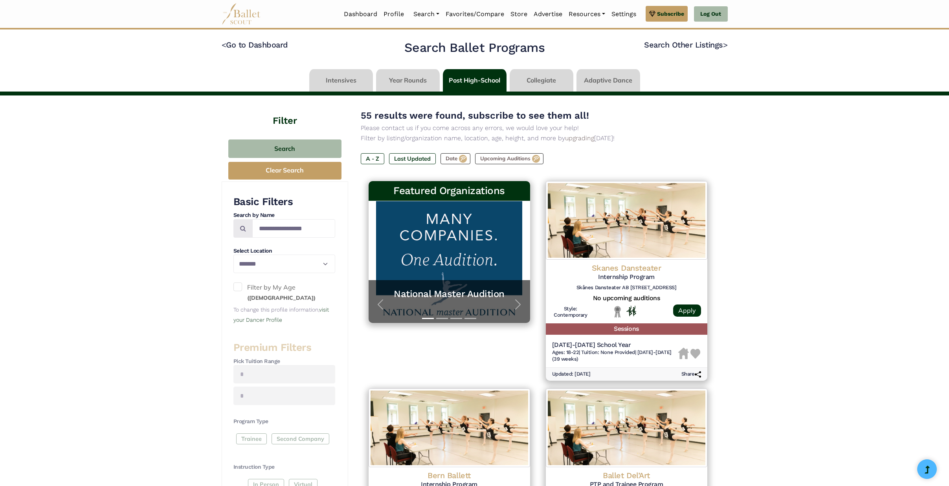
select select "**"
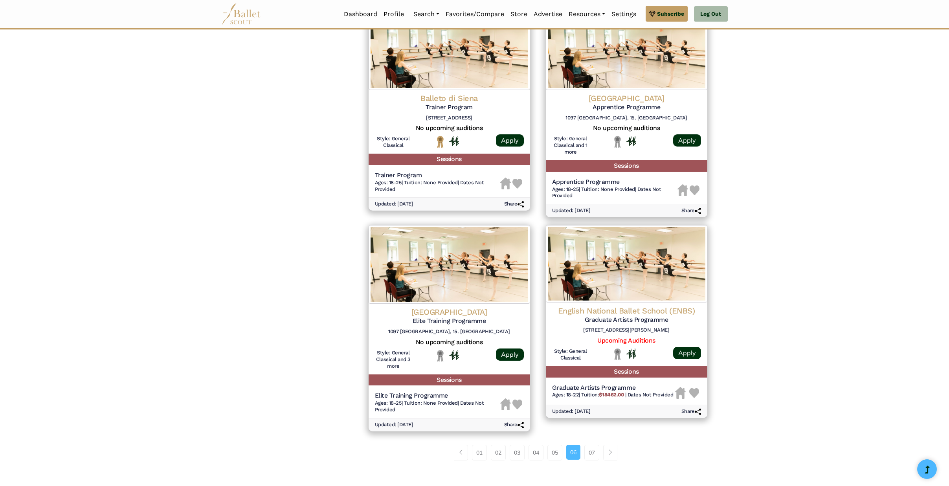
scroll to position [811, 0]
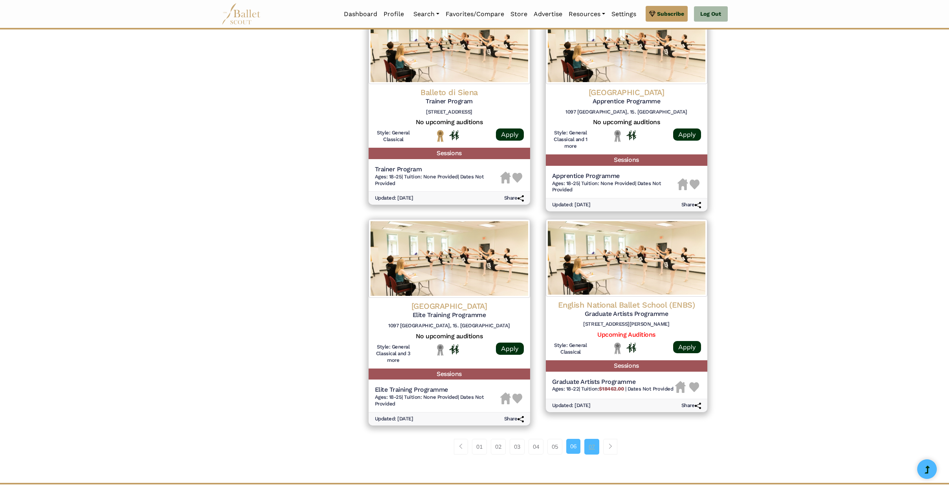
click at [592, 439] on link "07" at bounding box center [591, 447] width 15 height 16
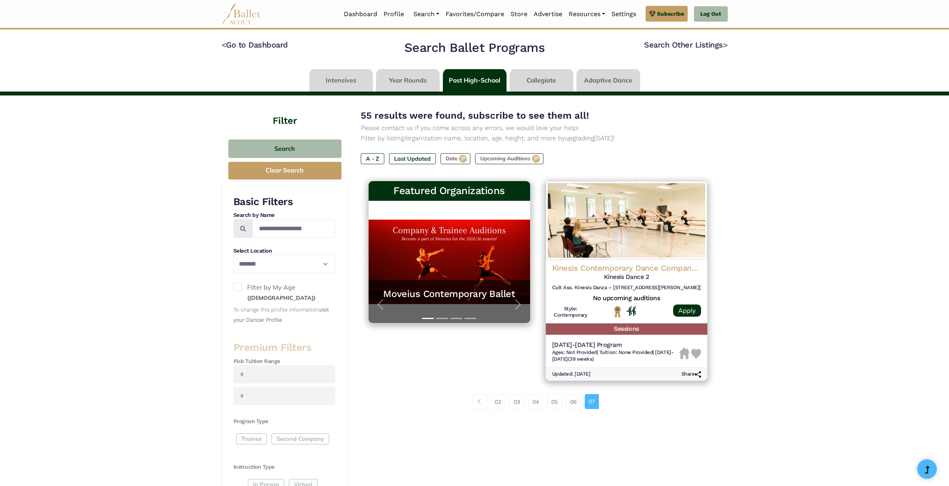
select select "**"
click at [574, 397] on link "06" at bounding box center [573, 402] width 15 height 16
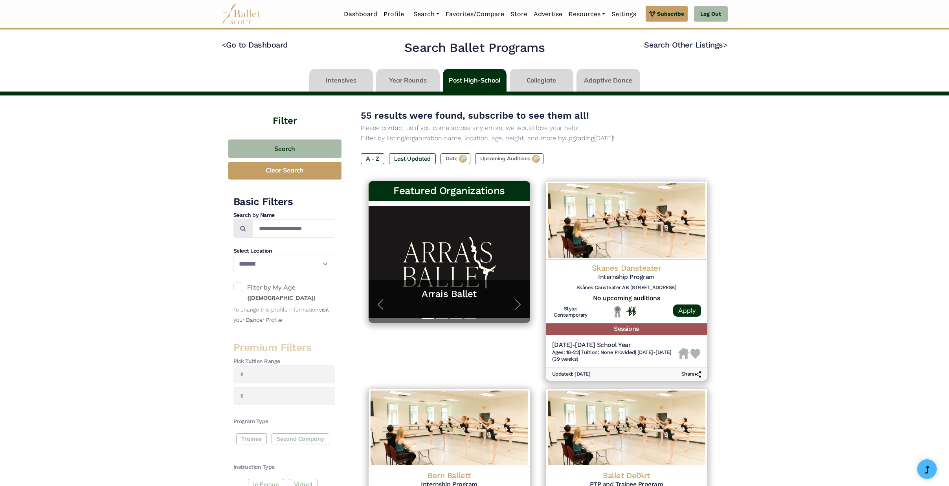
select select "**"
click at [518, 302] on span "button" at bounding box center [518, 304] width 13 height 13
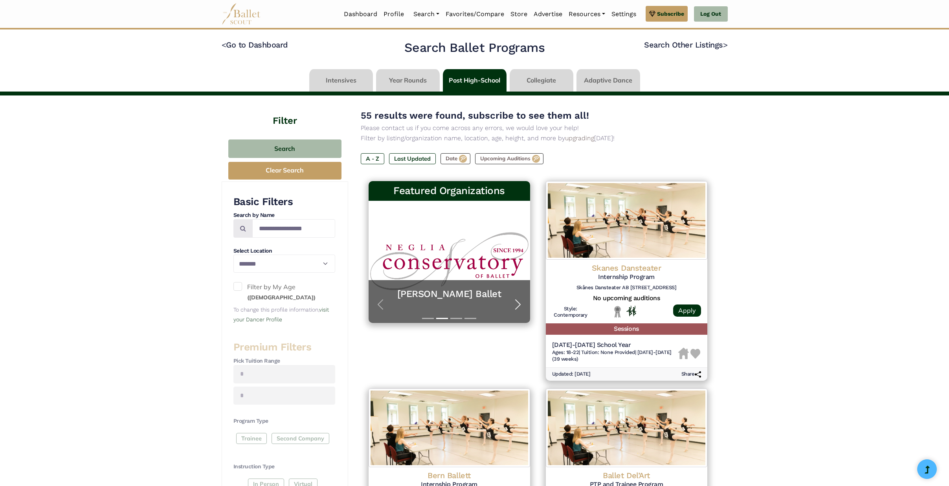
click at [518, 306] on span "button" at bounding box center [518, 304] width 13 height 13
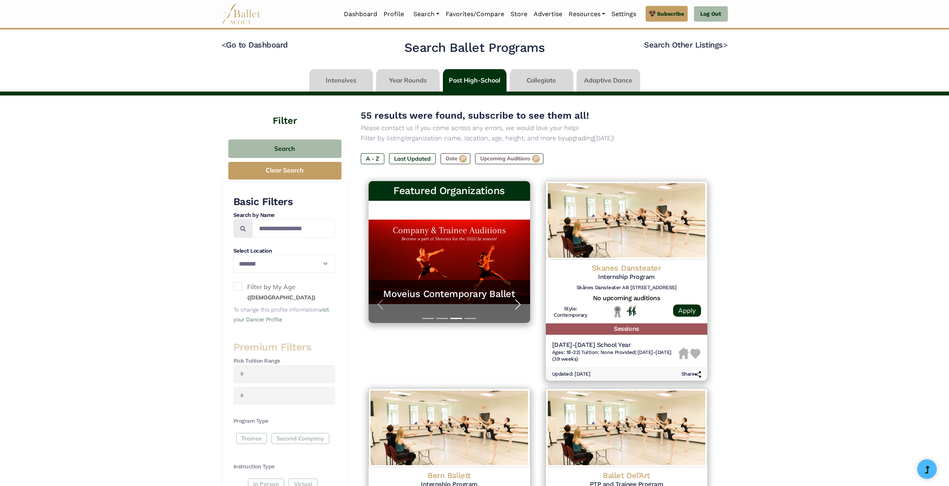
click at [517, 306] on span "button" at bounding box center [518, 304] width 13 height 13
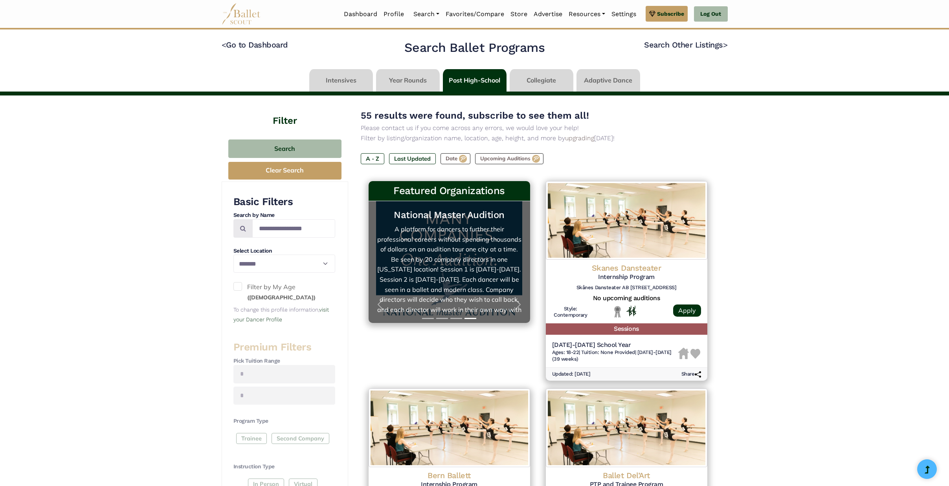
click at [455, 258] on link "National Master Audition A platform for dancers to further their professional c…" at bounding box center [449, 262] width 146 height 106
select select "**"
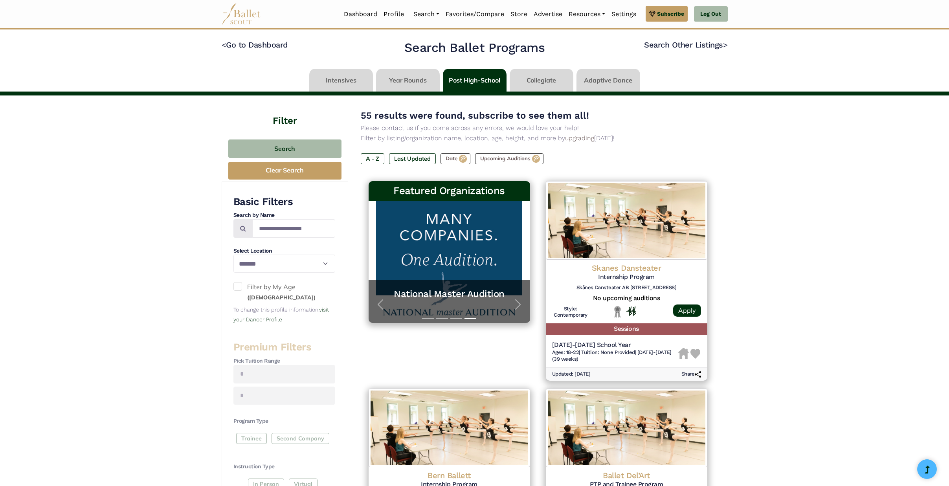
select select "**"
click at [833, 9] on div "Dashboard Profile Search Organizations Programs" at bounding box center [474, 14] width 949 height 29
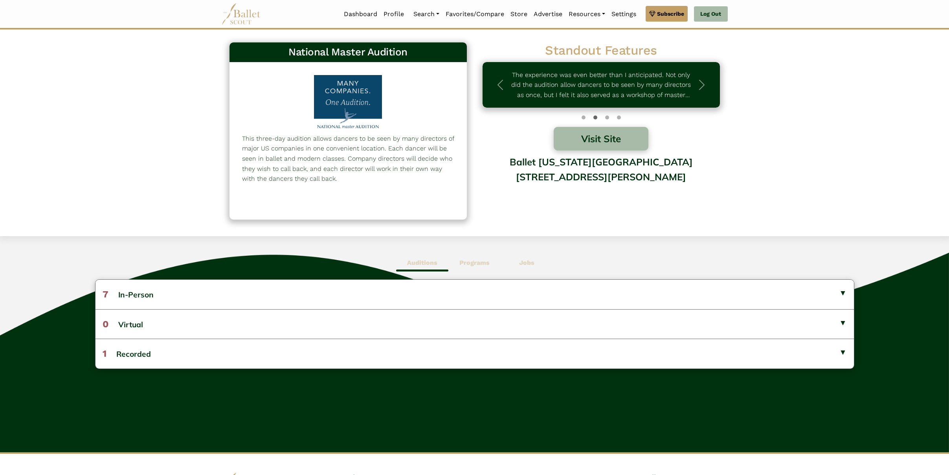
click at [346, 85] on div at bounding box center [348, 103] width 82 height 57
click at [351, 116] on div at bounding box center [348, 103] width 82 height 57
drag, startPoint x: 353, startPoint y: 142, endPoint x: 360, endPoint y: 152, distance: 11.7
click at [353, 142] on p "This three-day audition allows dancers to be seen by many directors of major US…" at bounding box center [348, 159] width 212 height 50
drag, startPoint x: 367, startPoint y: 168, endPoint x: 365, endPoint y: 142, distance: 26.0
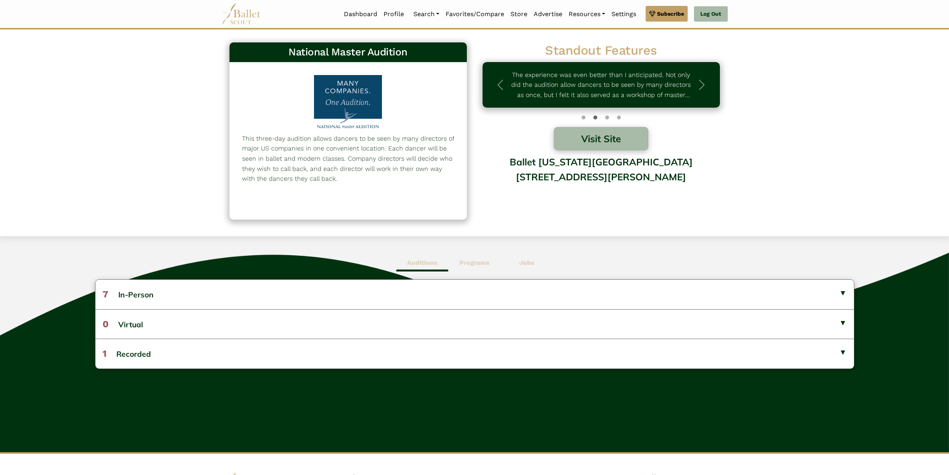
click at [367, 168] on p "This three-day audition allows dancers to be seen by many directors of major US…" at bounding box center [348, 159] width 212 height 50
click at [360, 125] on div at bounding box center [348, 103] width 82 height 57
click at [363, 126] on div at bounding box center [348, 103] width 82 height 57
drag, startPoint x: 363, startPoint y: 126, endPoint x: 365, endPoint y: 136, distance: 10.5
click at [362, 124] on div at bounding box center [348, 103] width 82 height 57
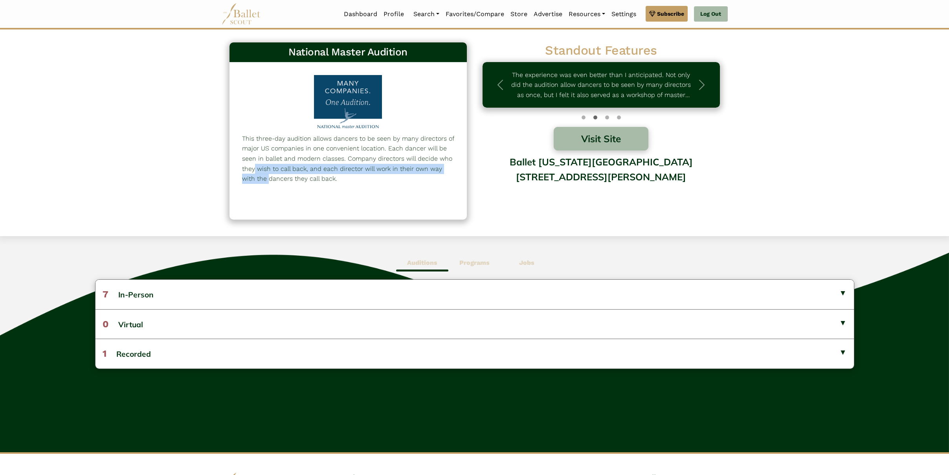
drag, startPoint x: 369, startPoint y: 161, endPoint x: 375, endPoint y: 160, distance: 6.1
click at [371, 162] on p "This three-day audition allows dancers to be seen by many directors of major US…" at bounding box center [348, 159] width 212 height 50
click at [376, 117] on div at bounding box center [348, 103] width 82 height 57
click at [391, 106] on div "This three-day audition allows dancers to be seen by many directors of major US…" at bounding box center [348, 140] width 237 height 157
